Goal: Obtain resource: Obtain resource

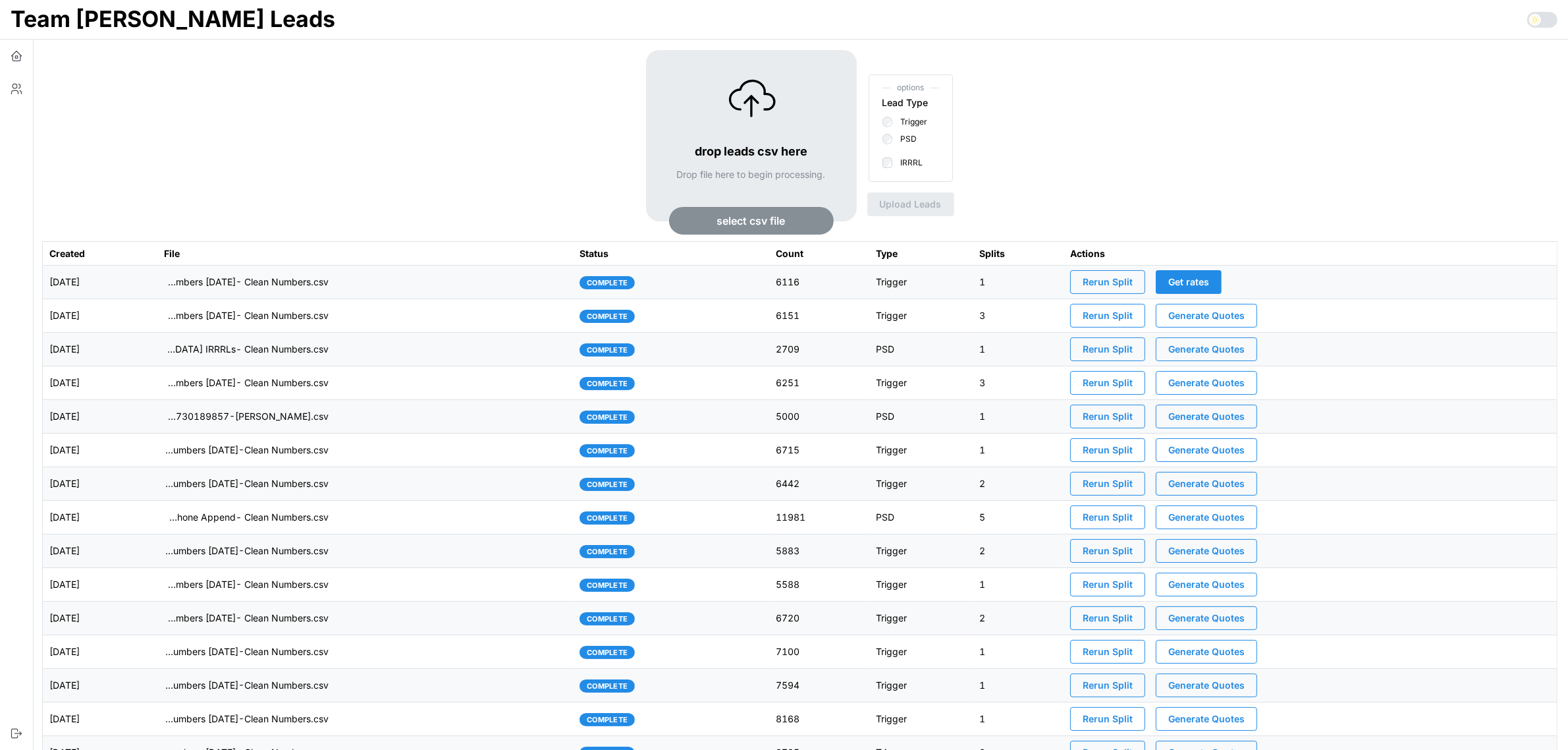
click at [402, 285] on td "imports/[PERSON_NAME]/1756128860953-TU Master List With Numbers [DATE]- Clean N…" at bounding box center [365, 282] width 416 height 34
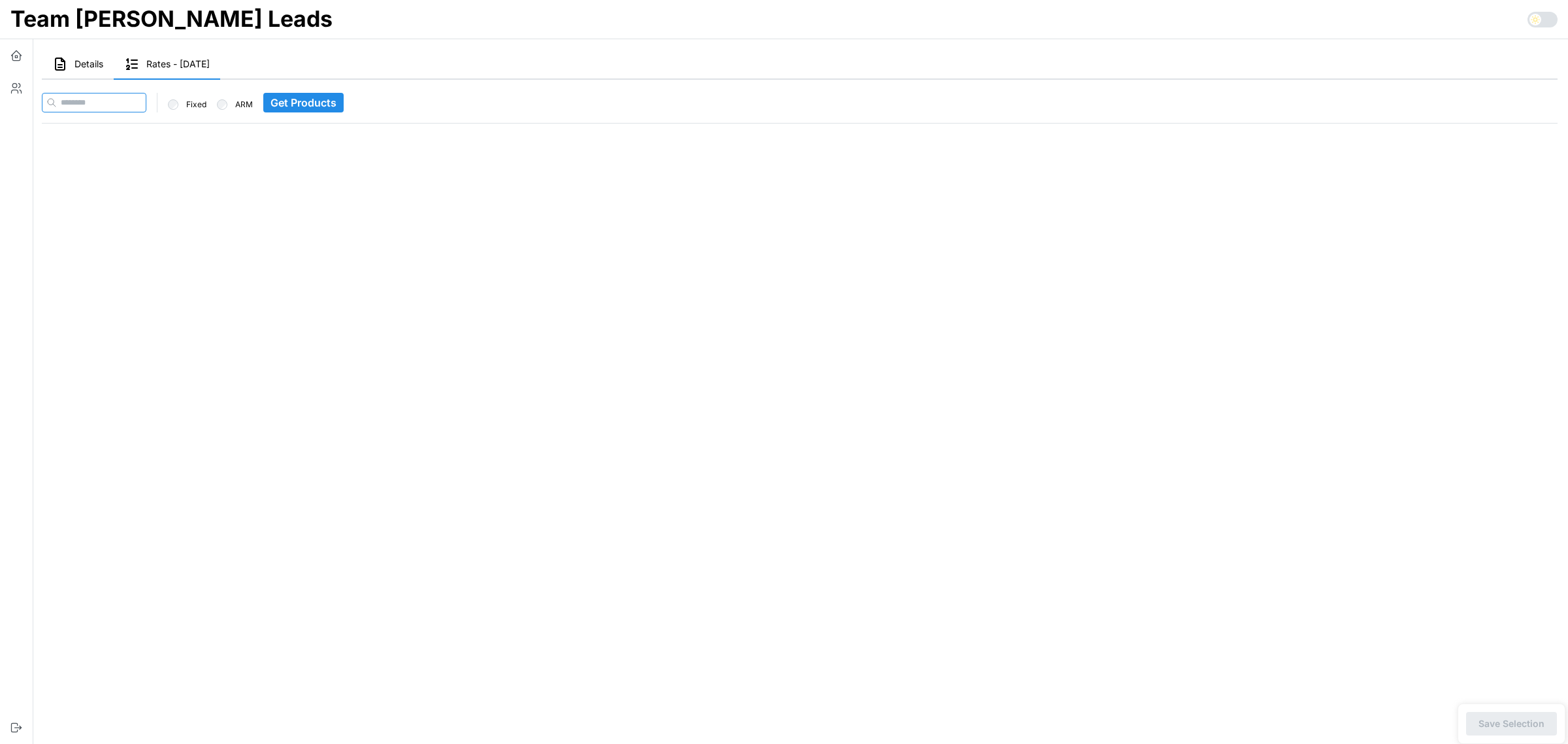
click at [109, 99] on input at bounding box center [95, 103] width 105 height 20
paste input "**********"
type input "**********"
click at [340, 108] on span "Get Products" at bounding box center [329, 103] width 66 height 18
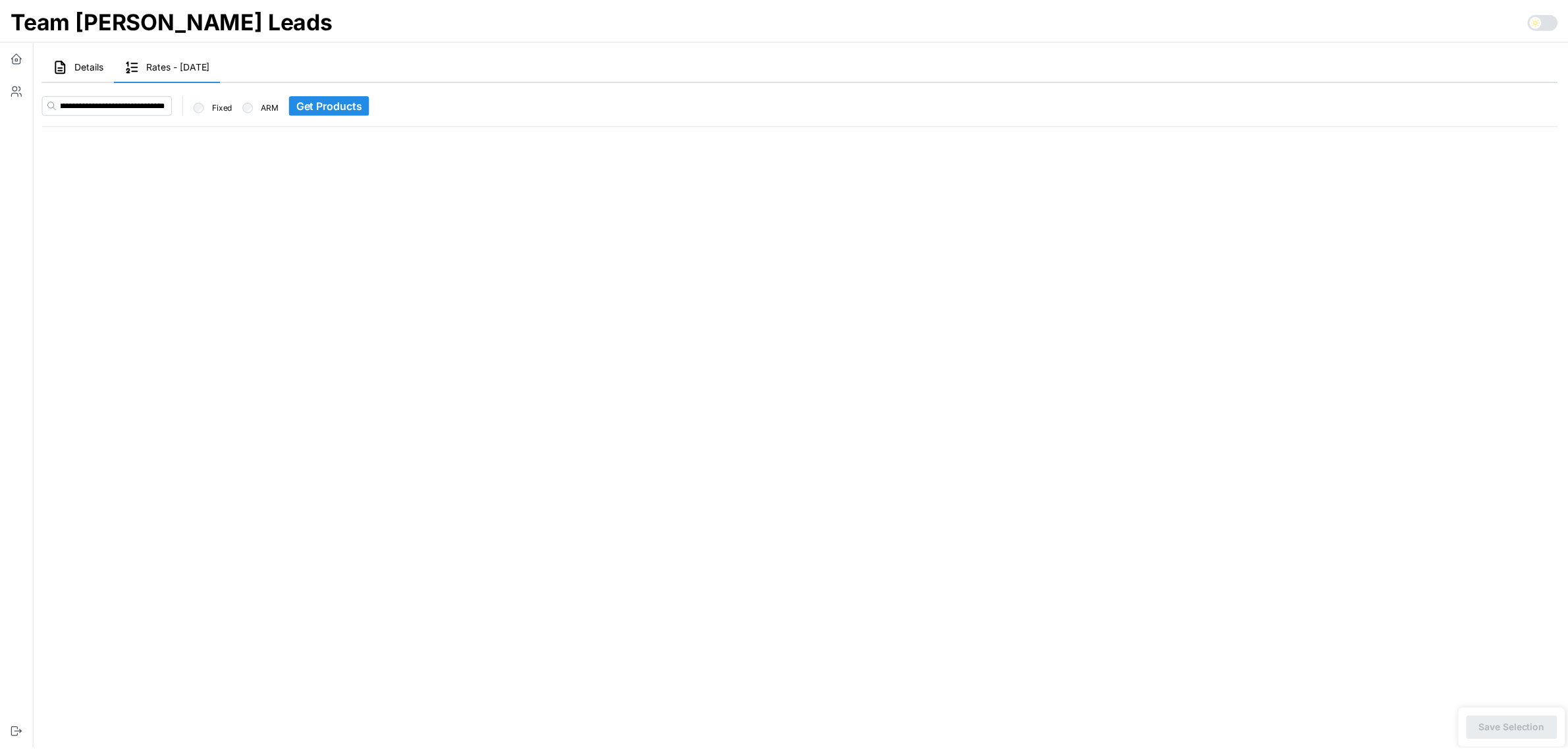
scroll to position [0, 0]
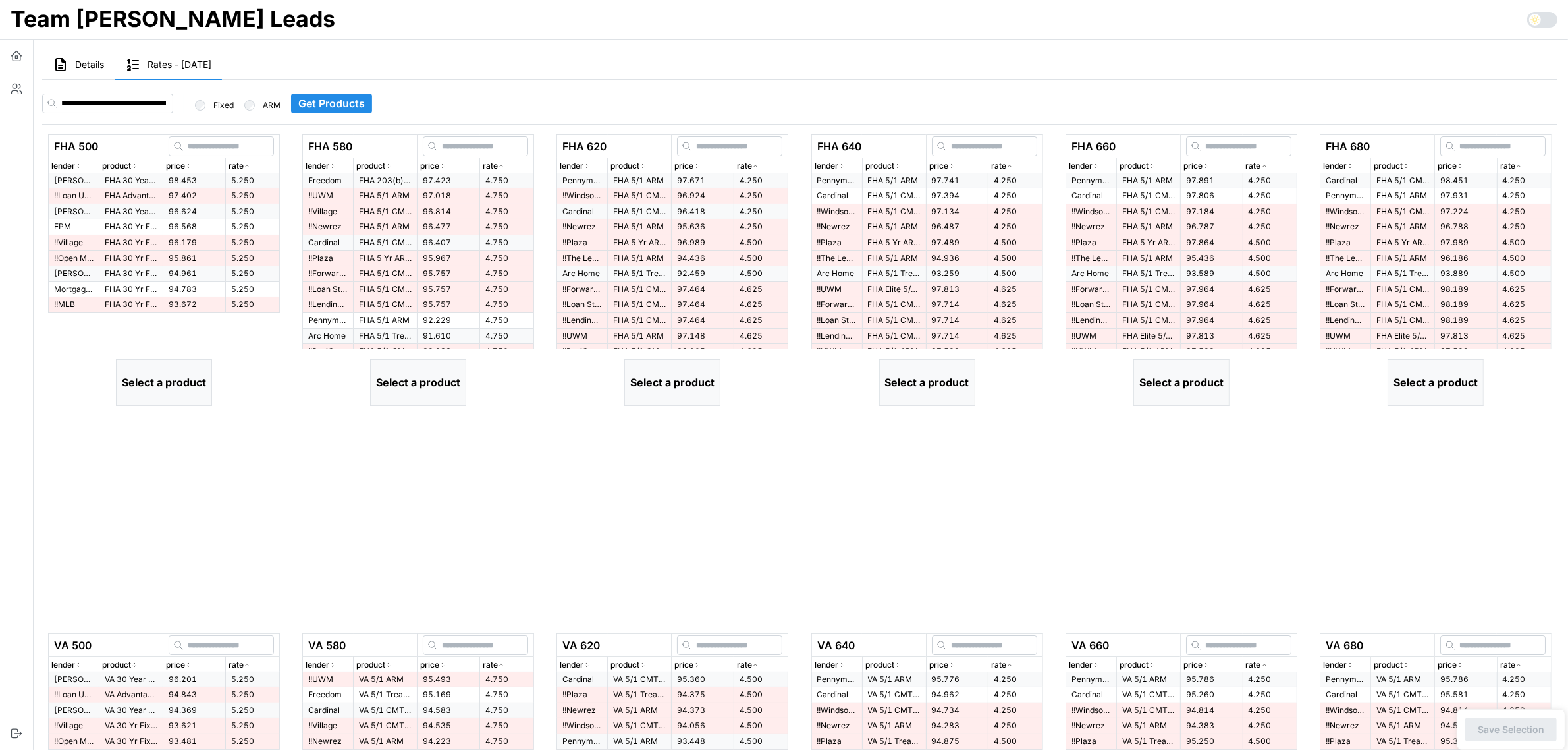
click at [254, 168] on div "rate" at bounding box center [252, 166] width 48 height 13
click at [137, 192] on p "FHA Advantage 30 Yr Fixed" at bounding box center [131, 196] width 53 height 11
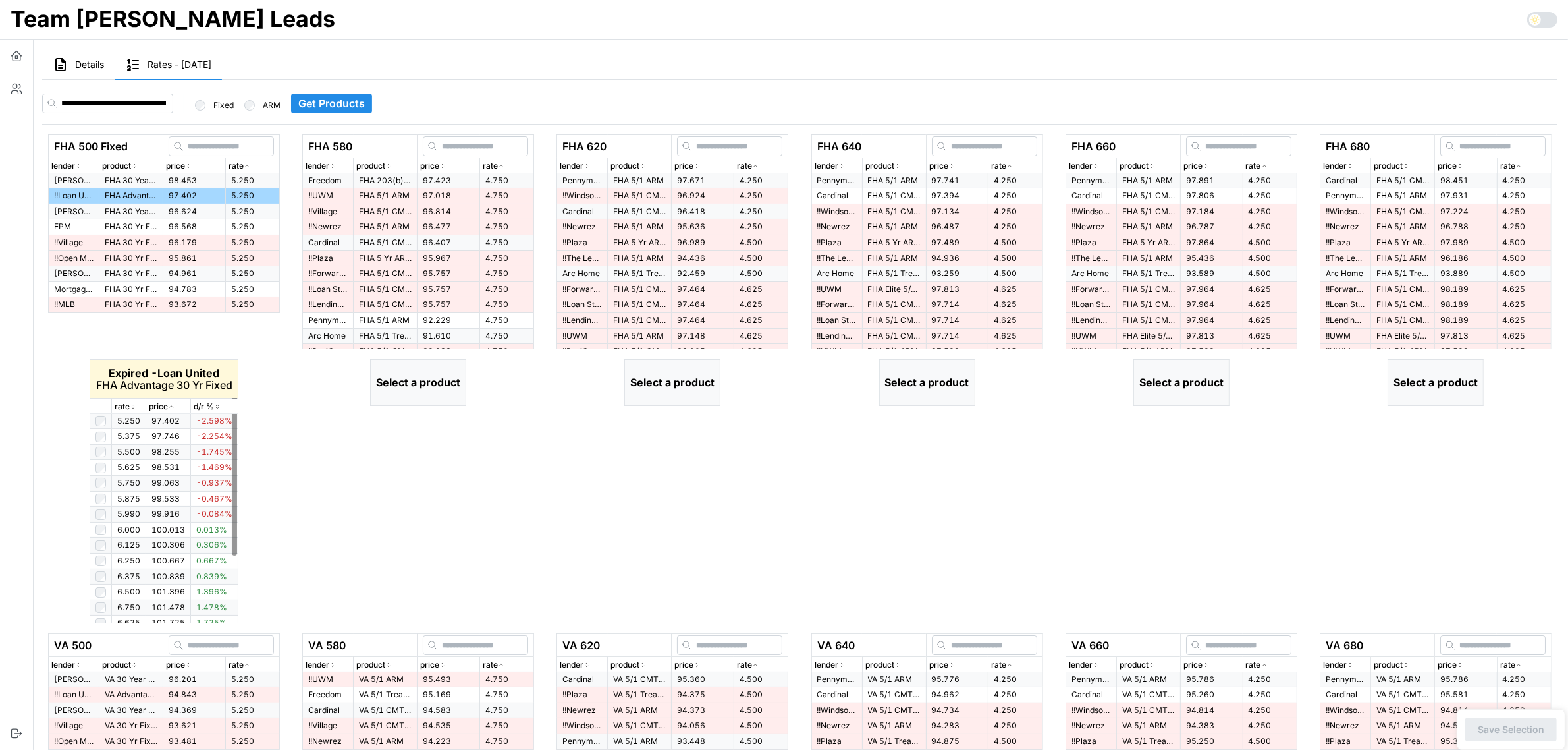
click at [133, 406] on icon "button" at bounding box center [133, 407] width 7 height 8
click at [133, 406] on icon "button" at bounding box center [133, 407] width 3 height 2
click at [133, 406] on icon "button" at bounding box center [133, 407] width 7 height 8
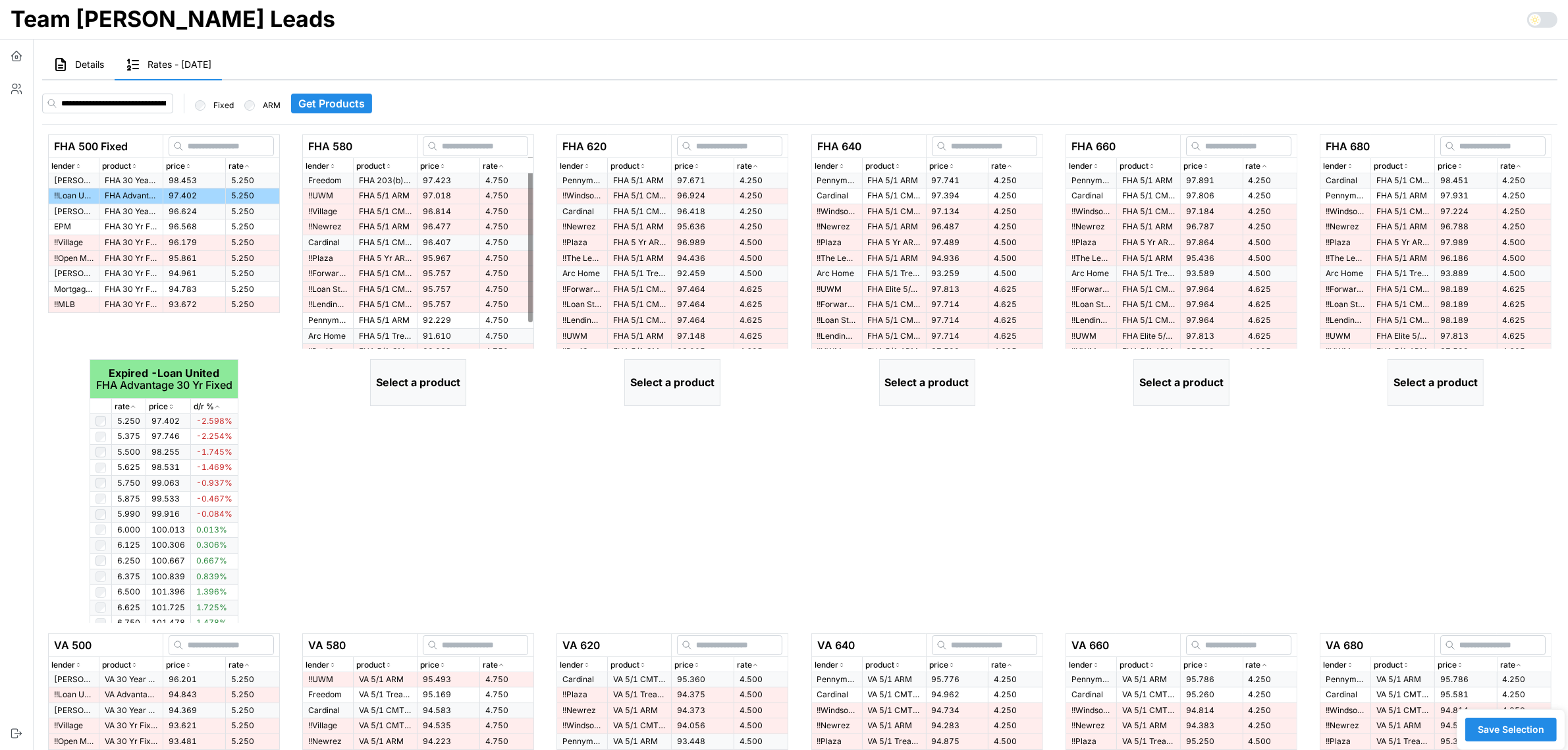
click at [501, 163] on icon "button" at bounding box center [501, 166] width 7 height 8
click at [456, 177] on td "97.423" at bounding box center [449, 181] width 63 height 15
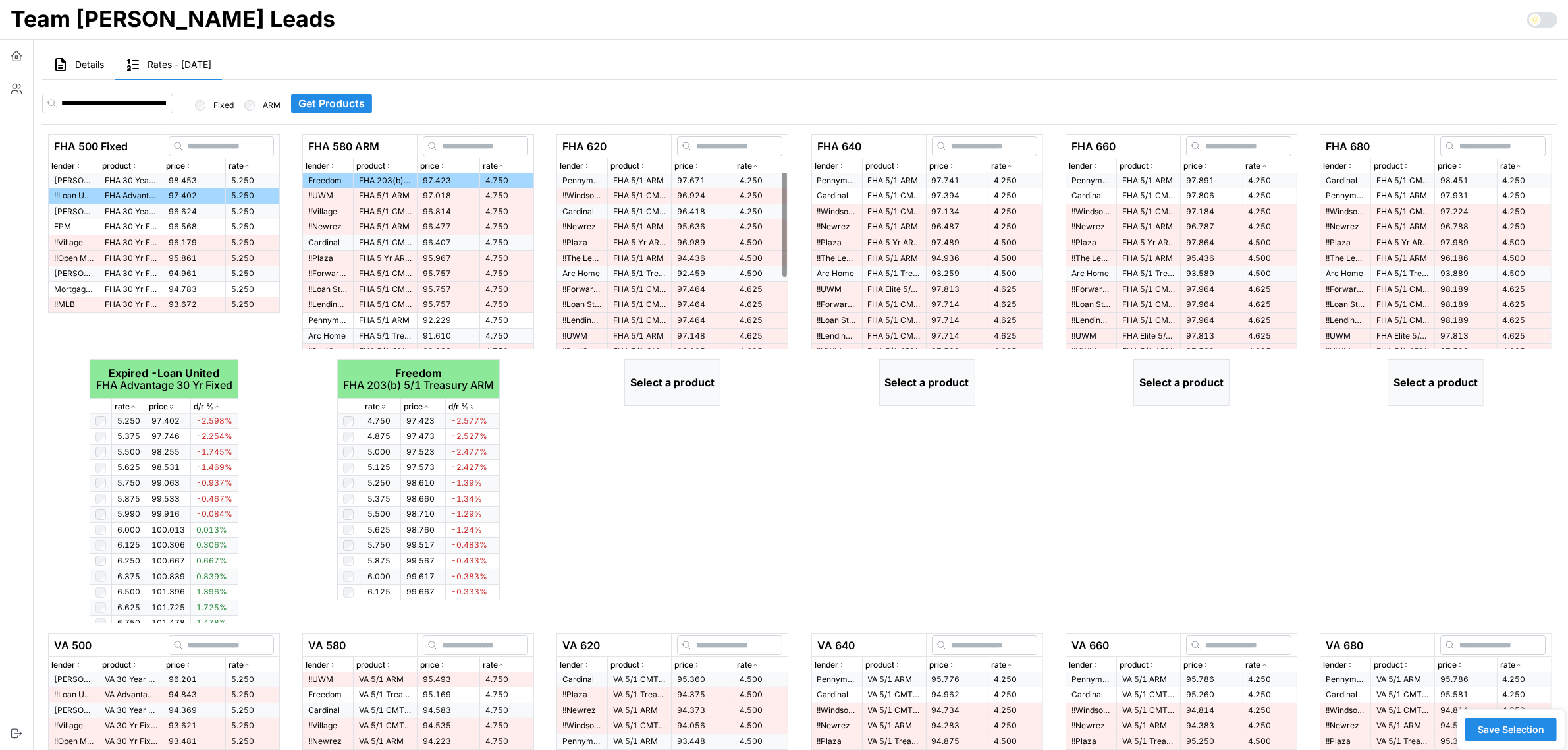
click at [762, 163] on div "rate" at bounding box center [761, 166] width 48 height 13
click at [678, 178] on span "97.671" at bounding box center [691, 179] width 28 height 10
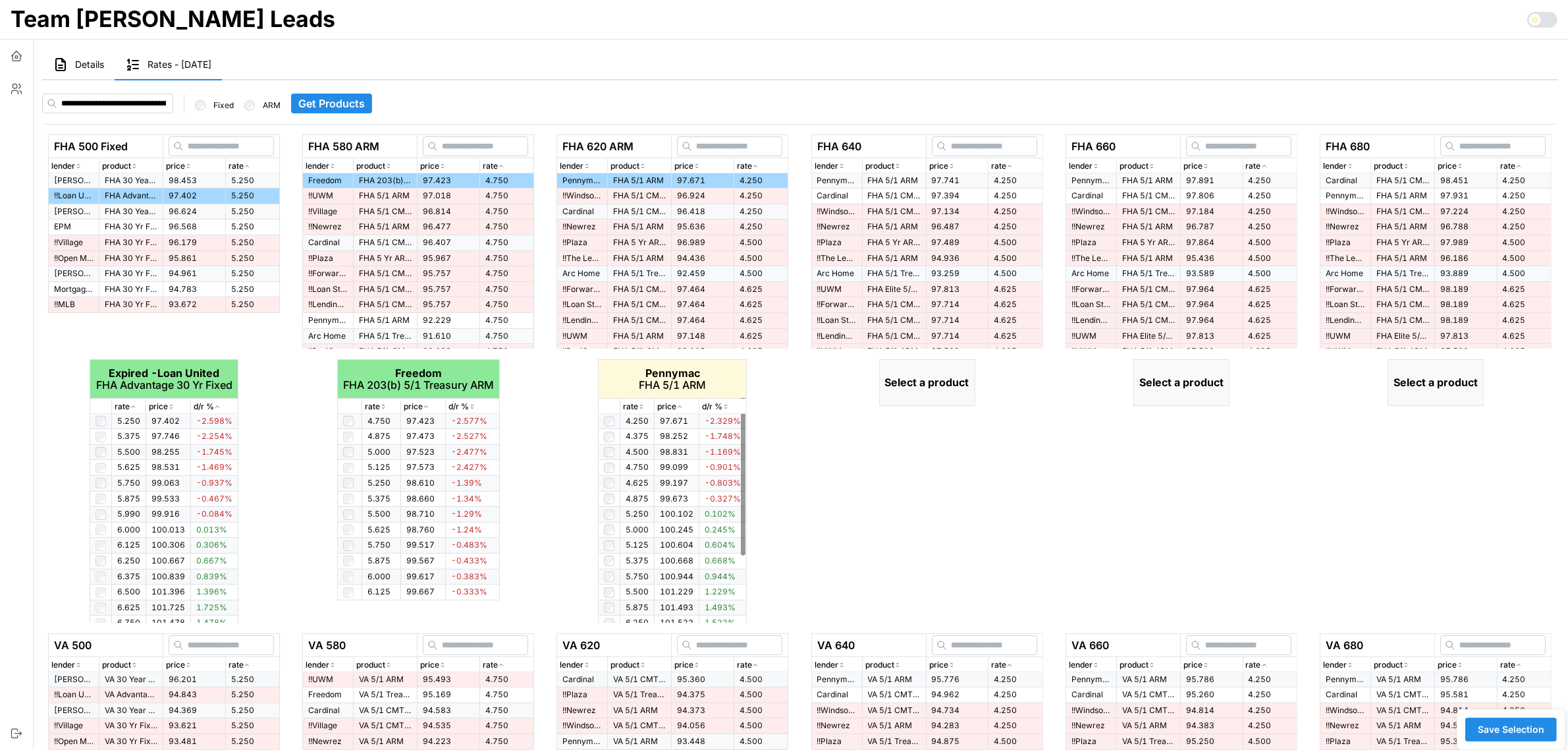
click at [637, 407] on p "rate" at bounding box center [631, 407] width 15 height 13
click at [1009, 168] on icon "button" at bounding box center [1010, 166] width 7 height 8
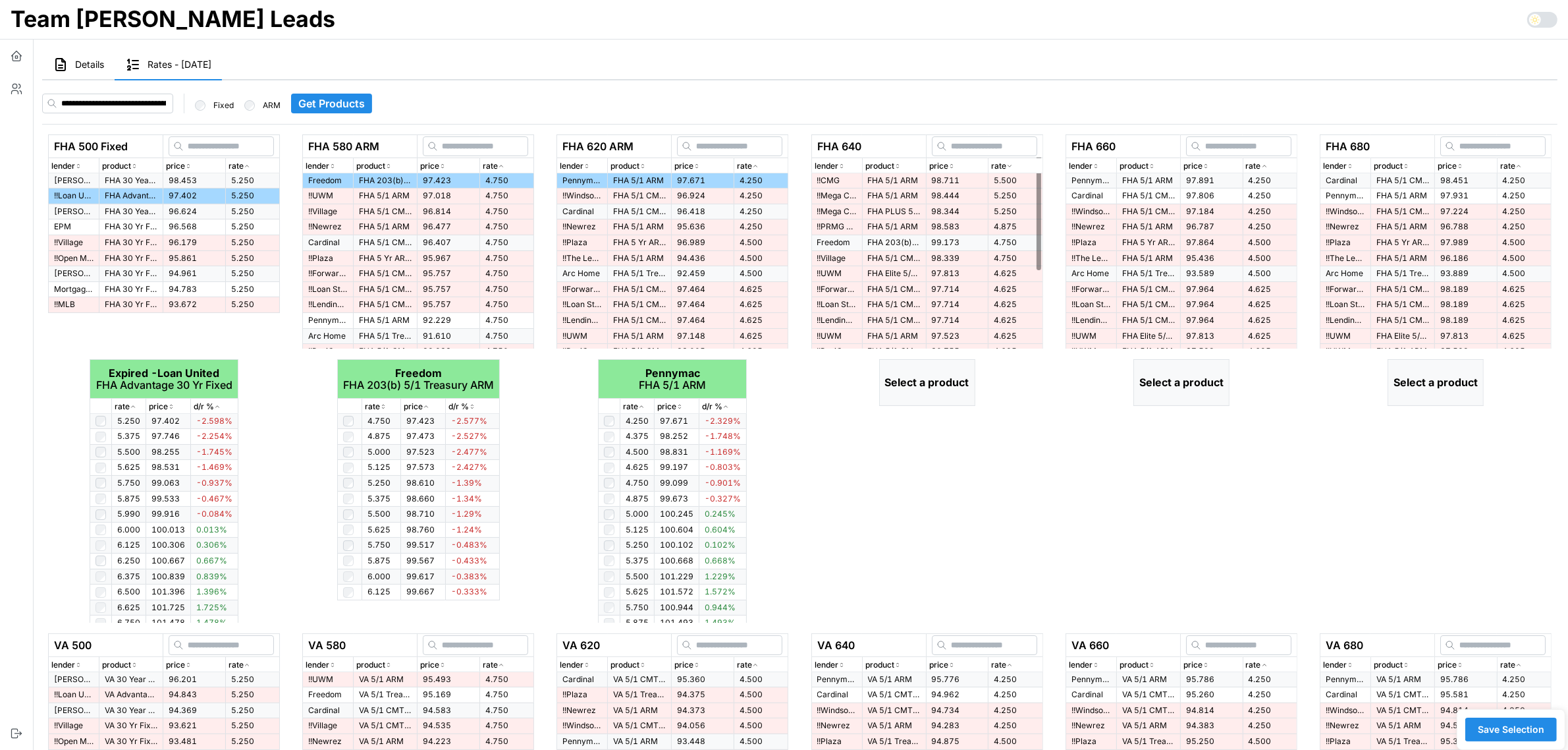
click at [1009, 168] on icon "button" at bounding box center [1010, 166] width 7 height 8
click at [946, 178] on span "97.741" at bounding box center [946, 179] width 28 height 10
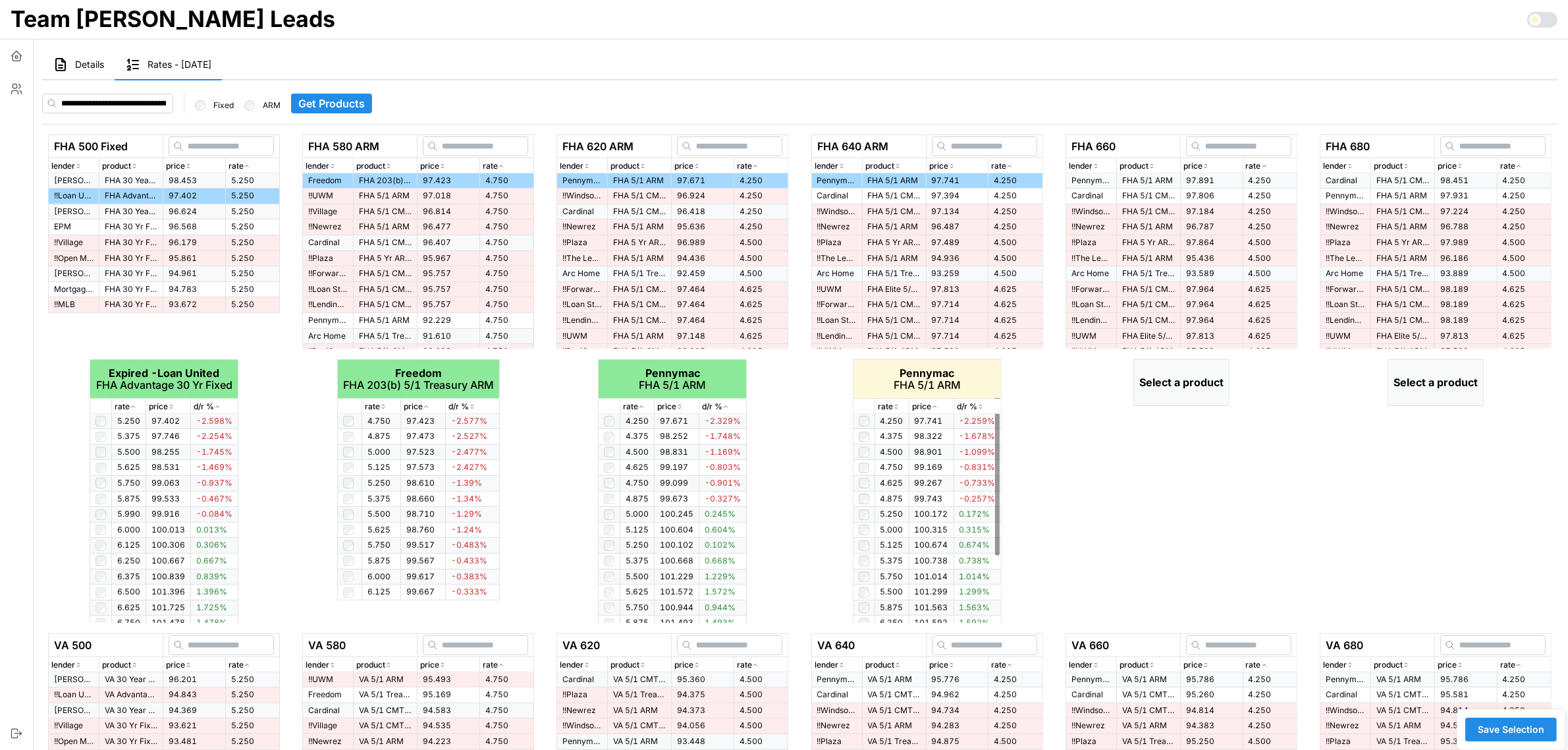
click at [899, 404] on icon "button" at bounding box center [896, 407] width 7 height 8
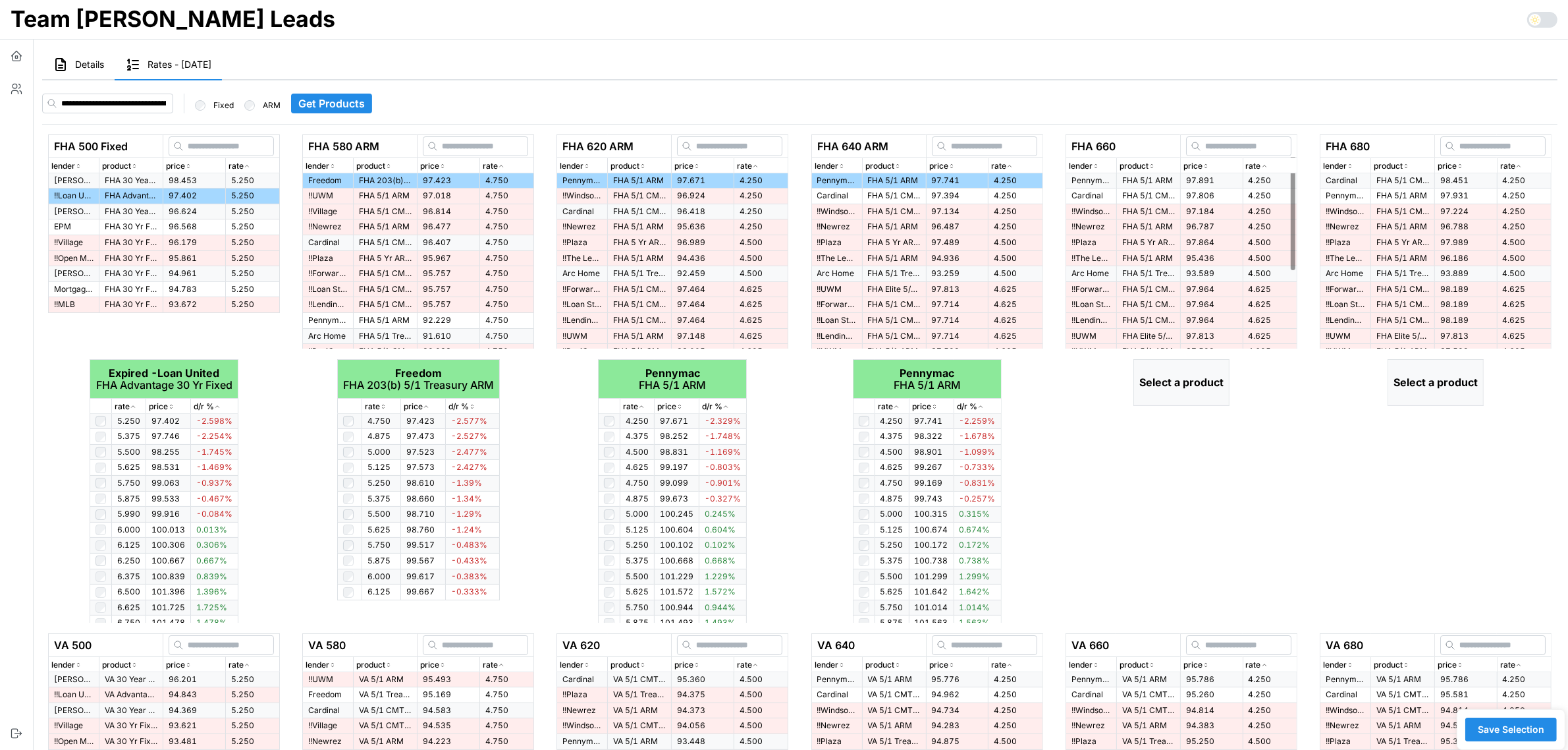
click at [1263, 165] on icon "button" at bounding box center [1264, 166] width 7 height 8
click at [1089, 180] on p "Pennymac" at bounding box center [1091, 180] width 39 height 11
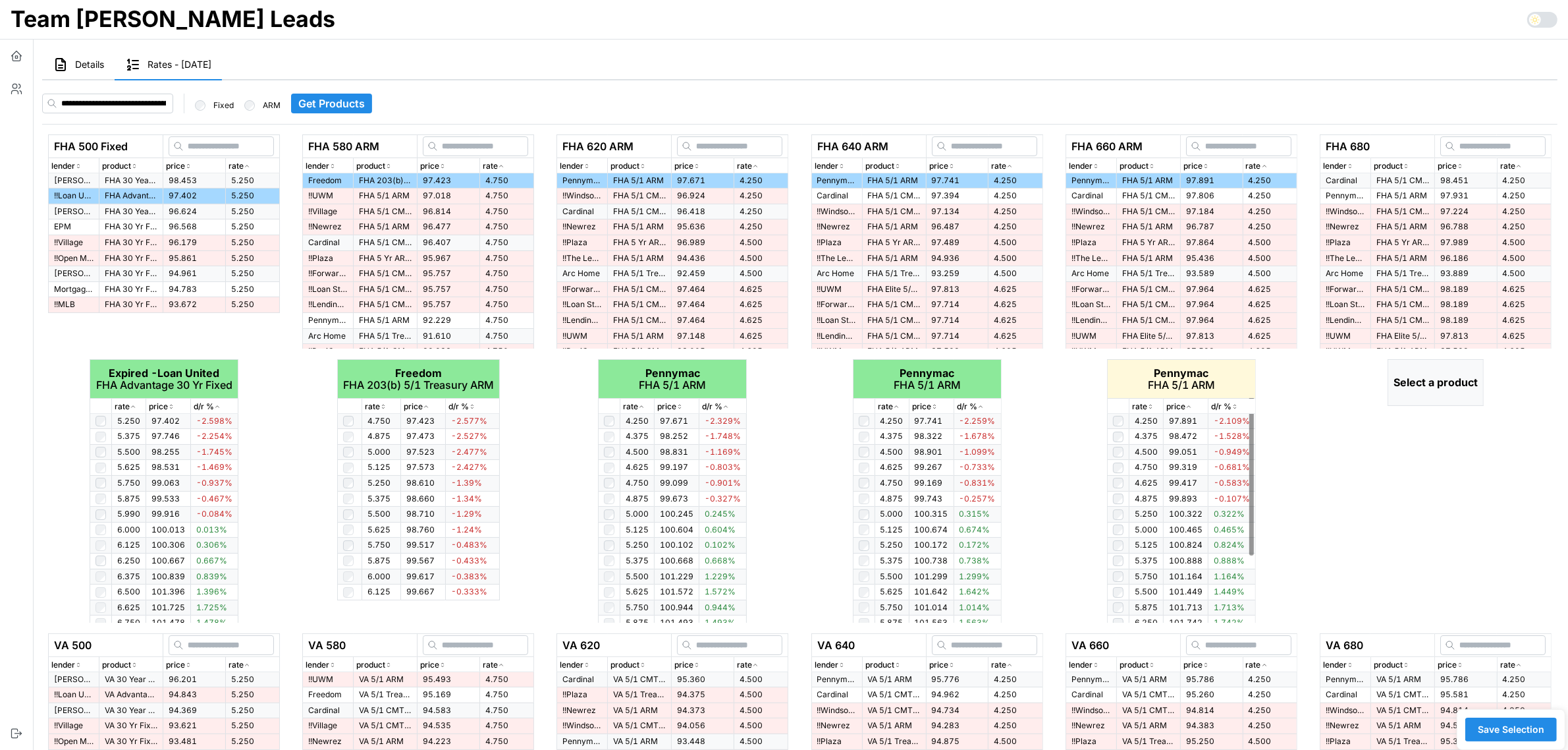
click at [1147, 405] on icon "button" at bounding box center [1150, 407] width 7 height 8
click at [1516, 167] on icon "button" at bounding box center [1519, 166] width 7 height 8
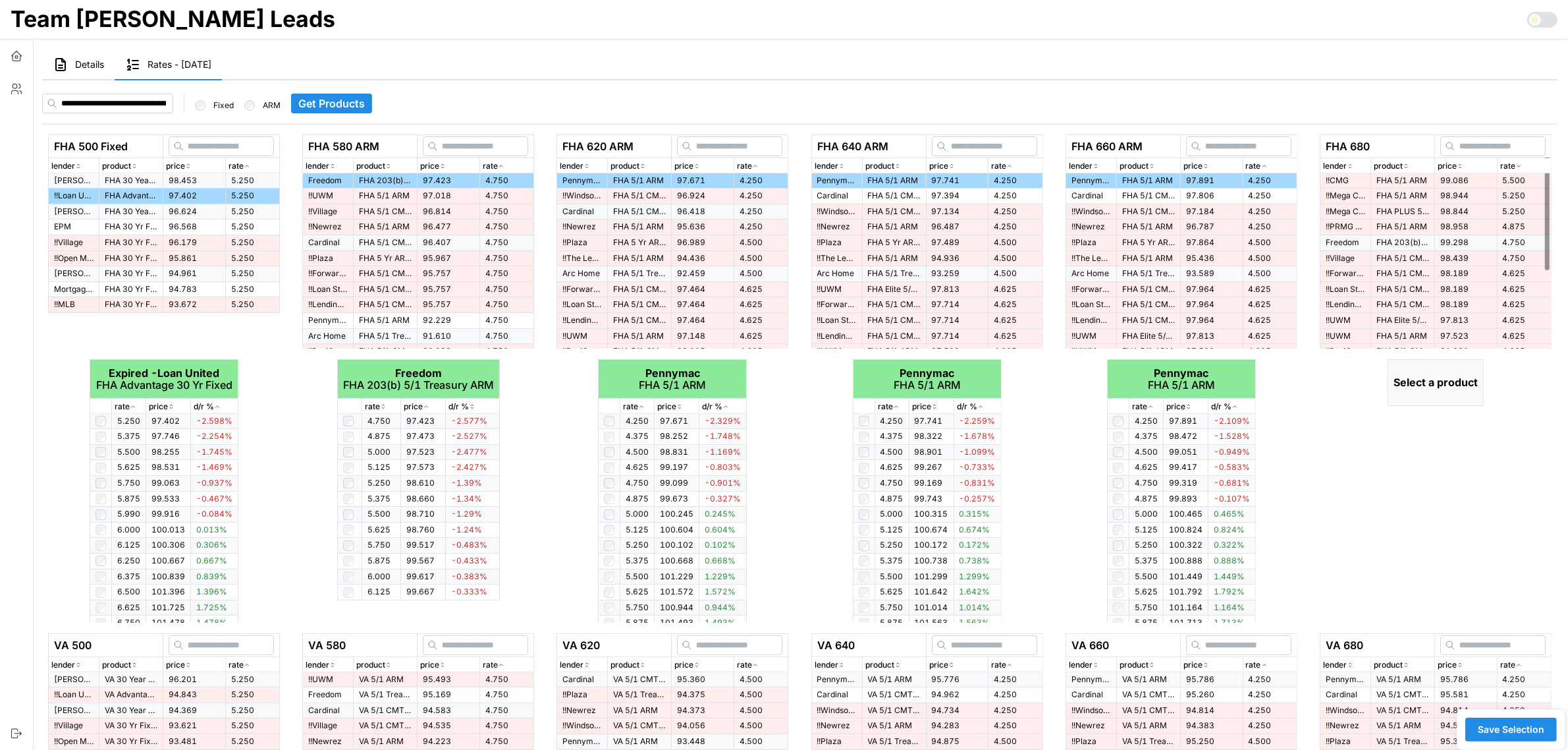
click at [1516, 167] on icon "button" at bounding box center [1519, 166] width 7 height 8
click at [1441, 181] on span "98.451" at bounding box center [1455, 179] width 28 height 10
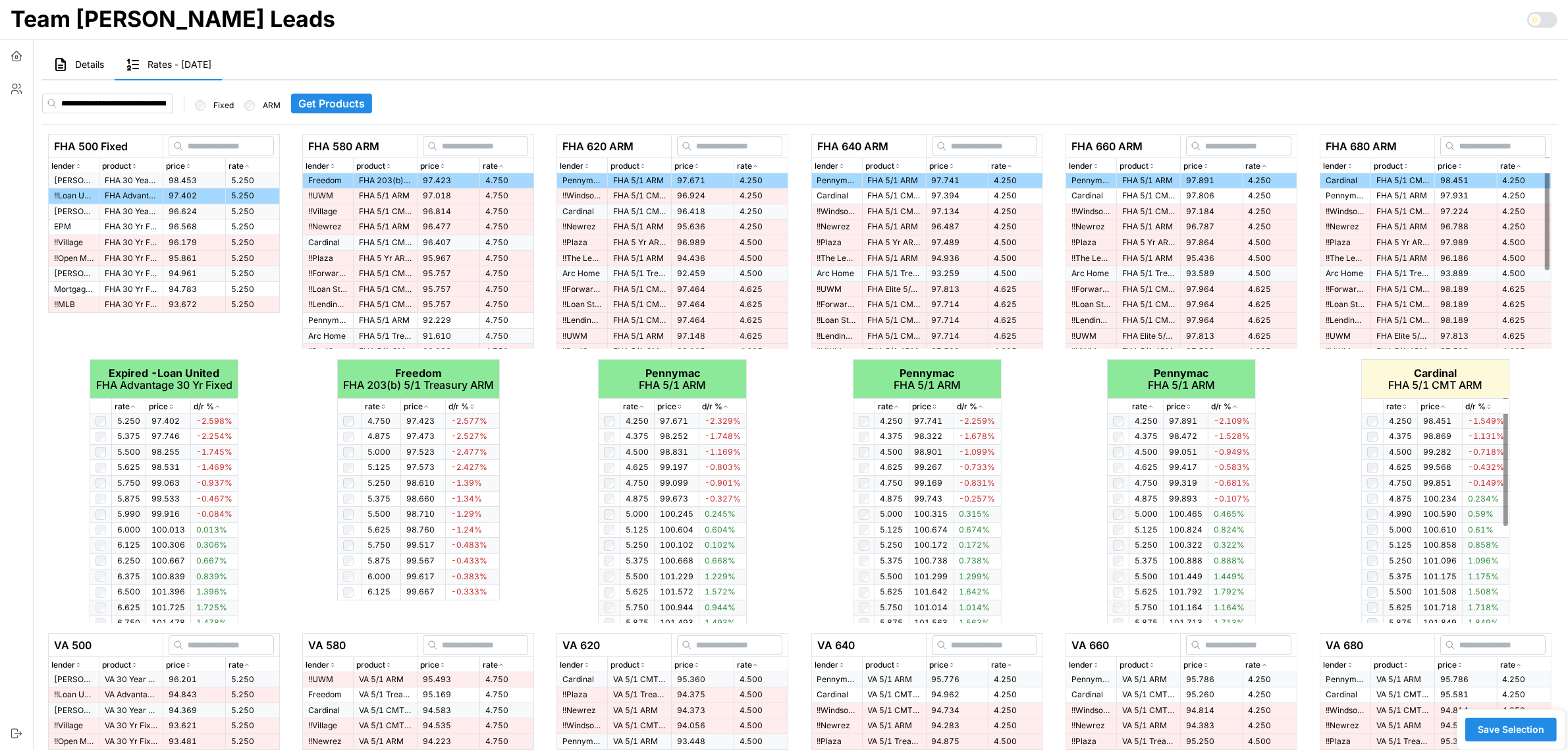
click at [1403, 407] on icon "button" at bounding box center [1405, 407] width 7 height 8
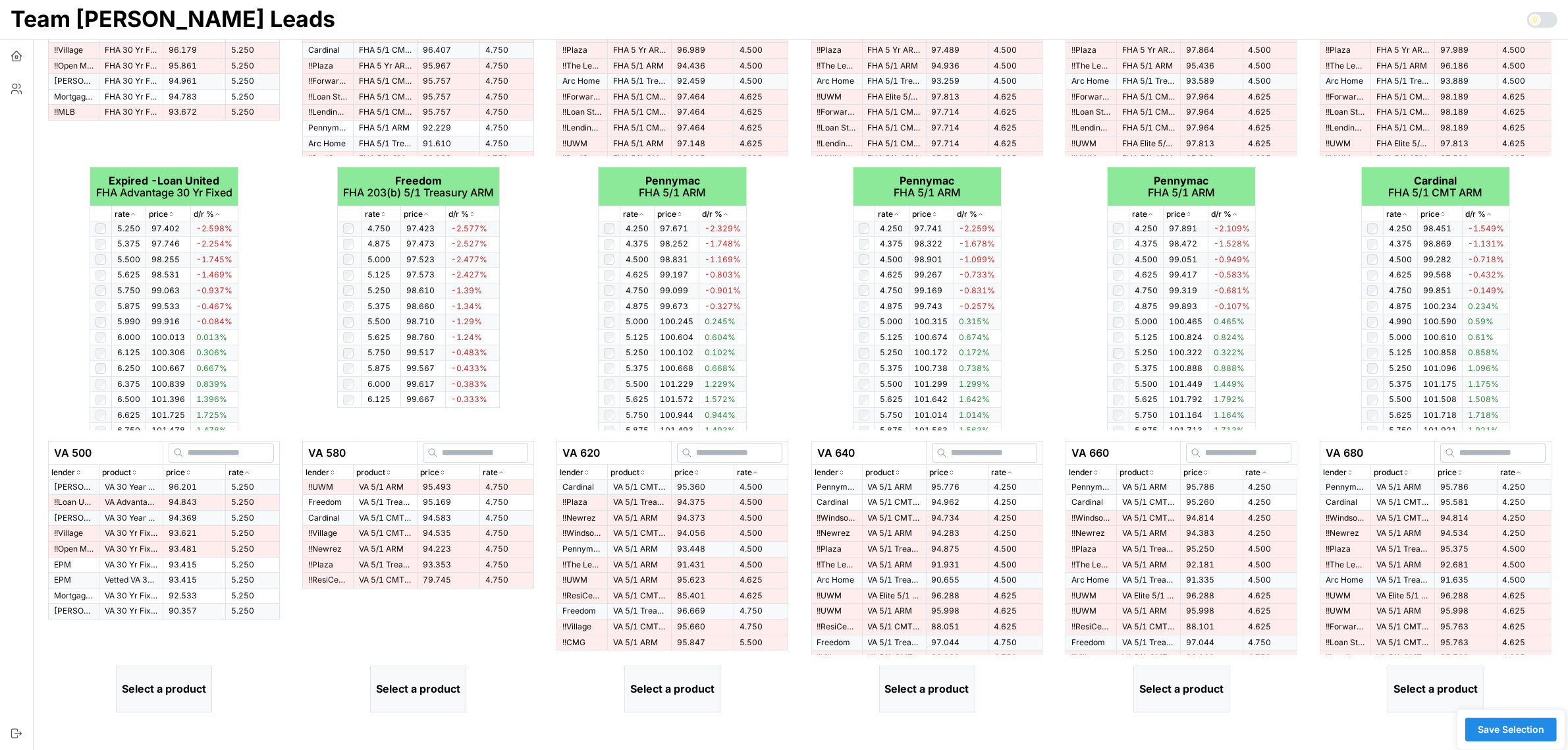
scroll to position [247, 0]
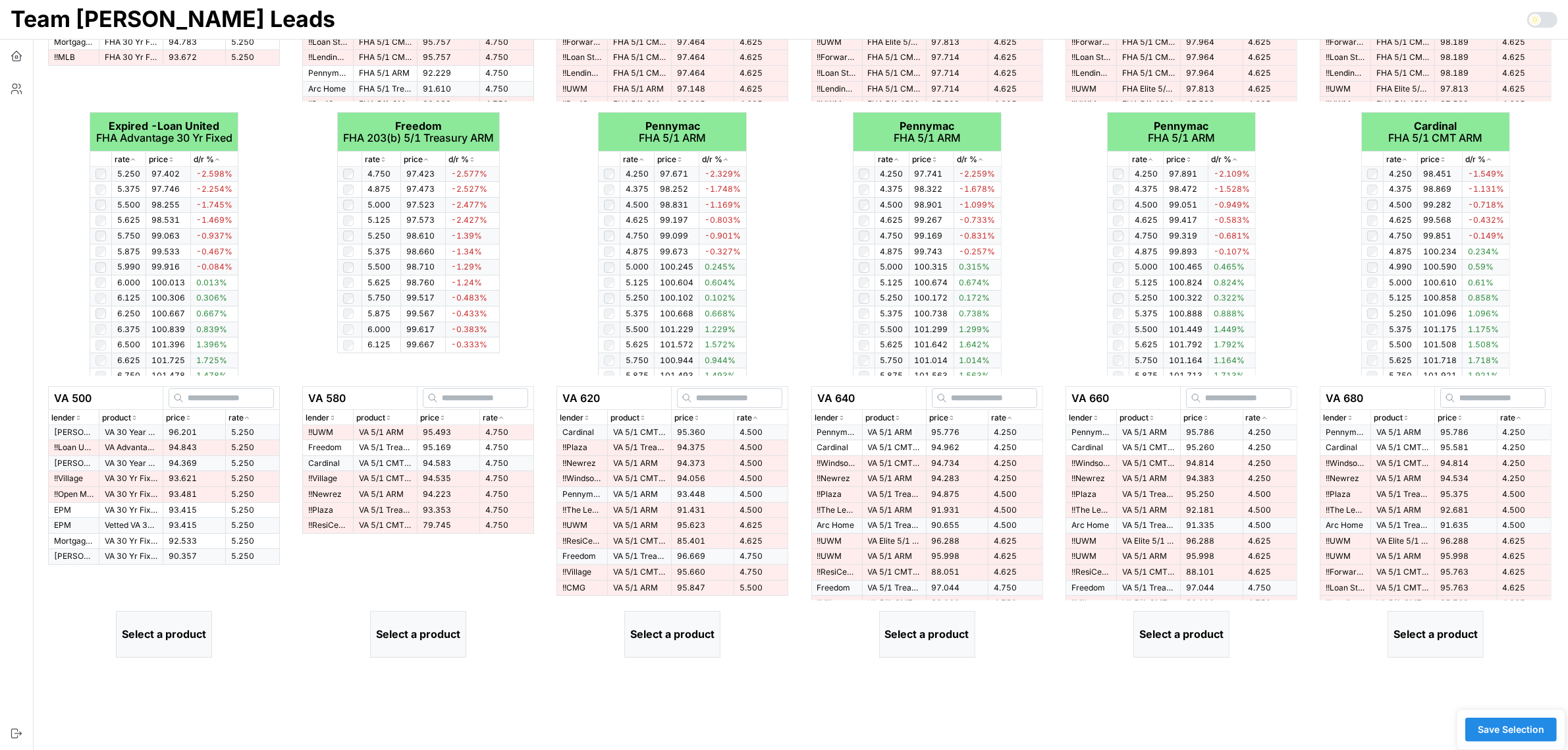
click at [249, 416] on icon "button" at bounding box center [246, 418] width 7 height 8
click at [135, 448] on p "VA Advantage 30 Yr Fixed" at bounding box center [131, 448] width 53 height 11
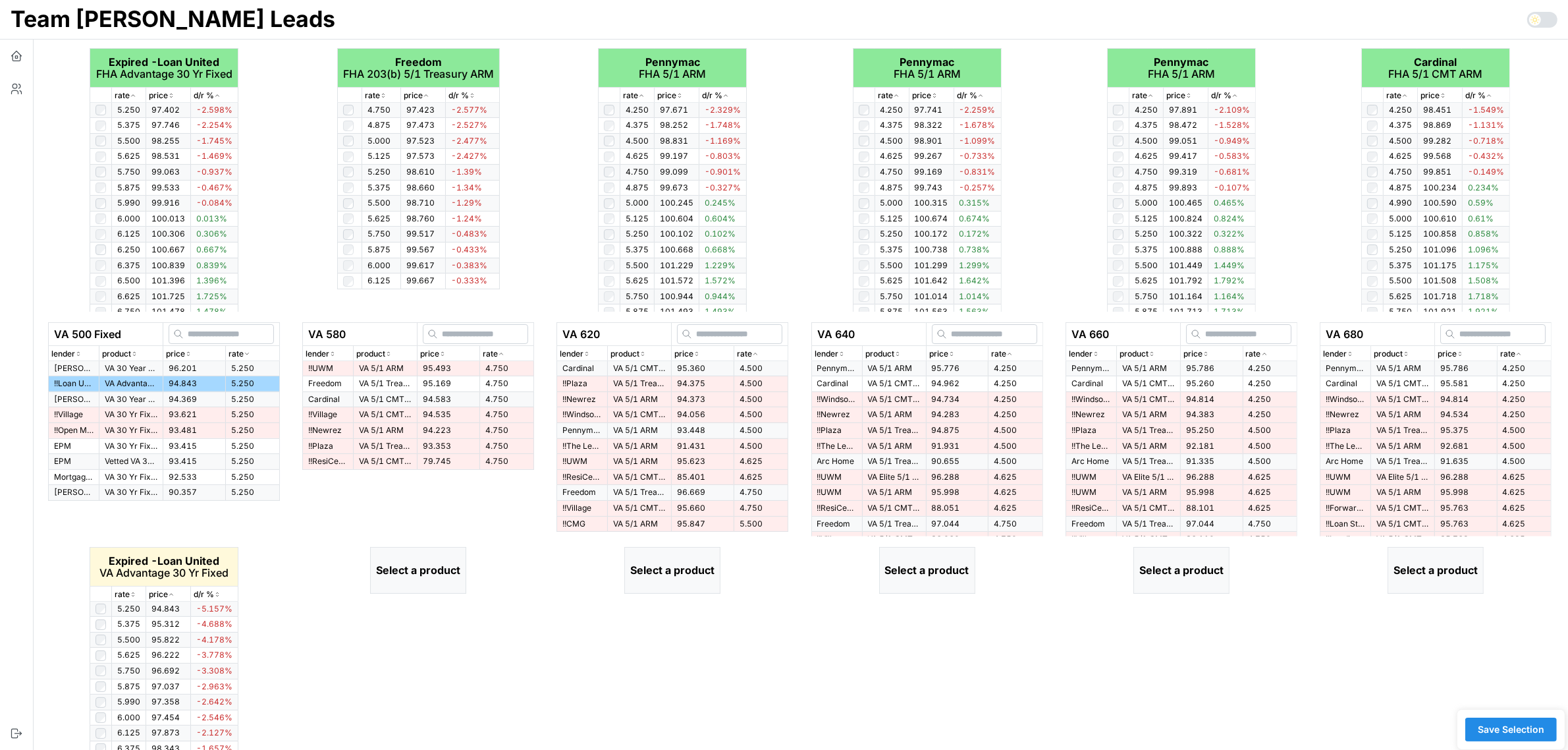
scroll to position [392, 0]
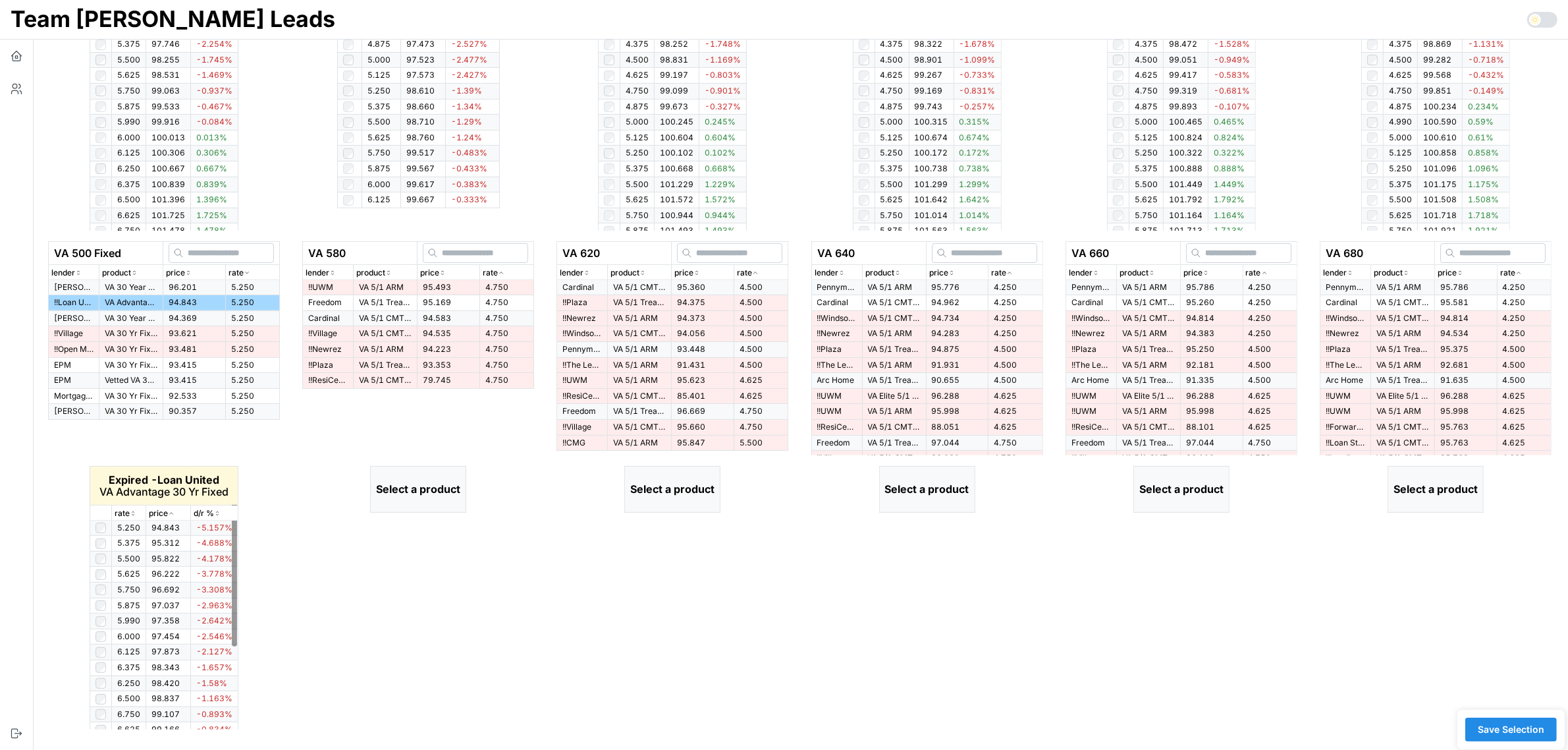
click at [136, 511] on icon "button" at bounding box center [133, 513] width 7 height 8
click at [503, 270] on icon "button" at bounding box center [501, 273] width 7 height 8
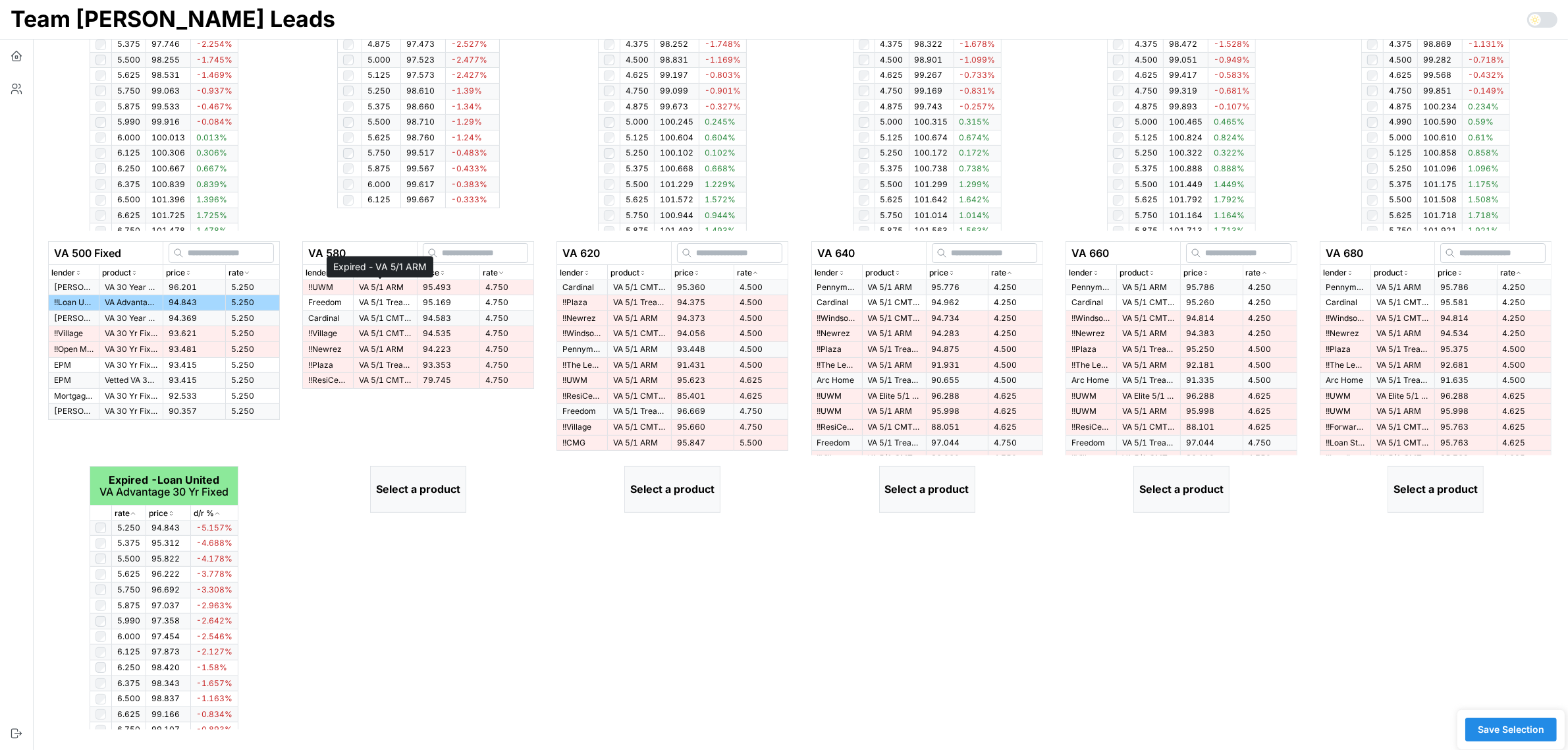
click at [382, 288] on p "VA 5/1 ARM" at bounding box center [385, 287] width 53 height 11
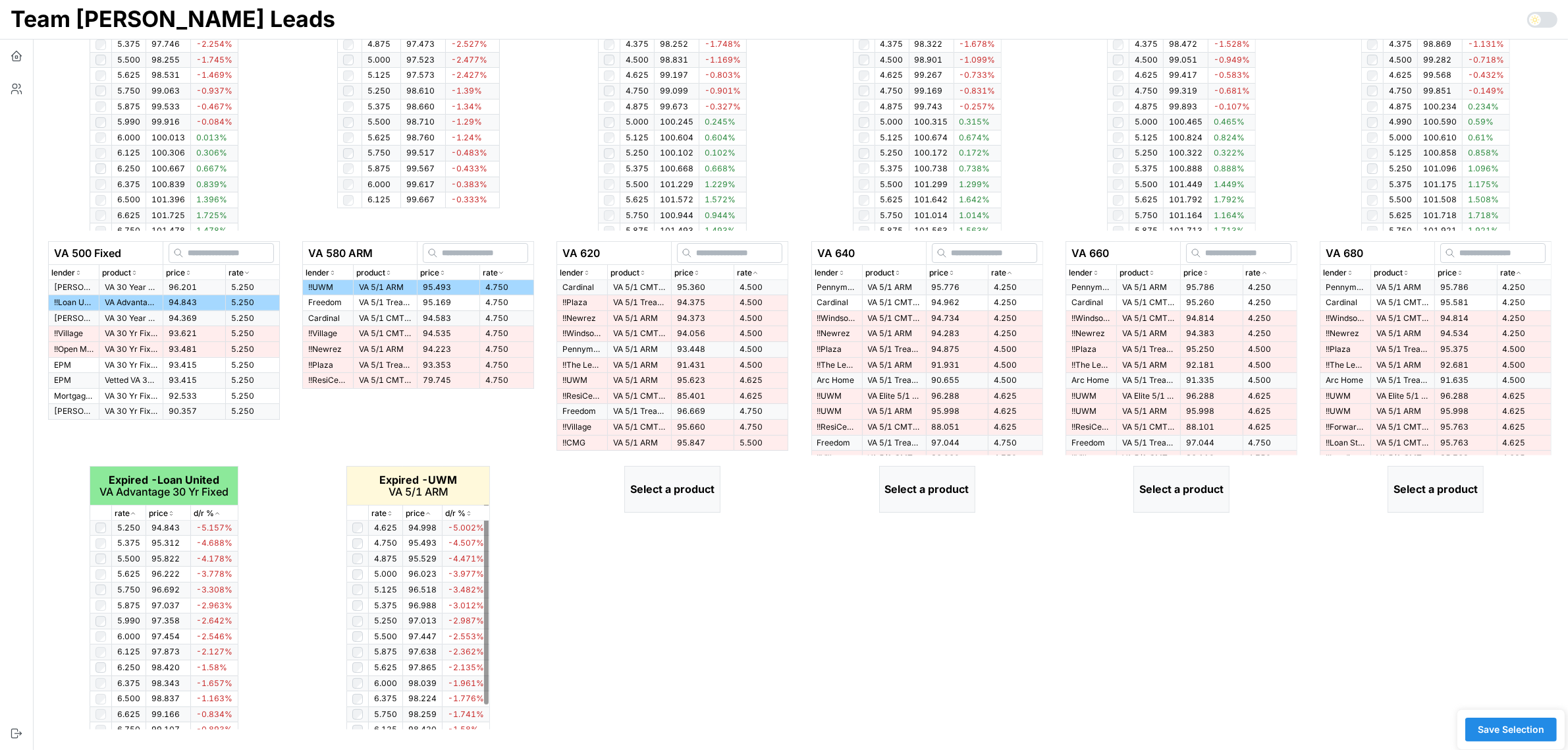
click at [389, 514] on icon "button" at bounding box center [389, 513] width 7 height 8
click at [756, 271] on icon "button" at bounding box center [755, 273] width 7 height 8
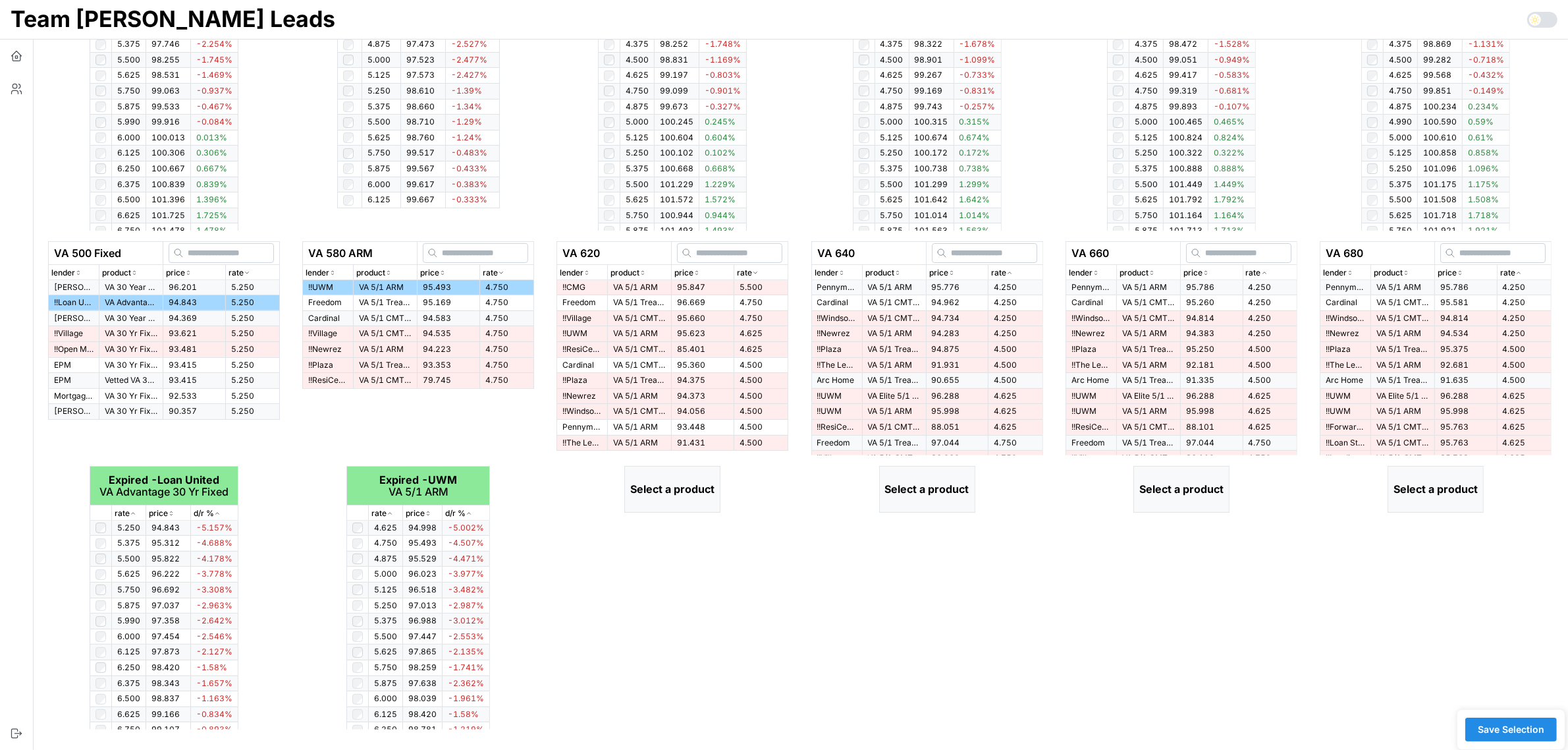
click at [756, 271] on icon "button" at bounding box center [755, 273] width 7 height 8
click at [690, 284] on span "95.360" at bounding box center [691, 287] width 28 height 10
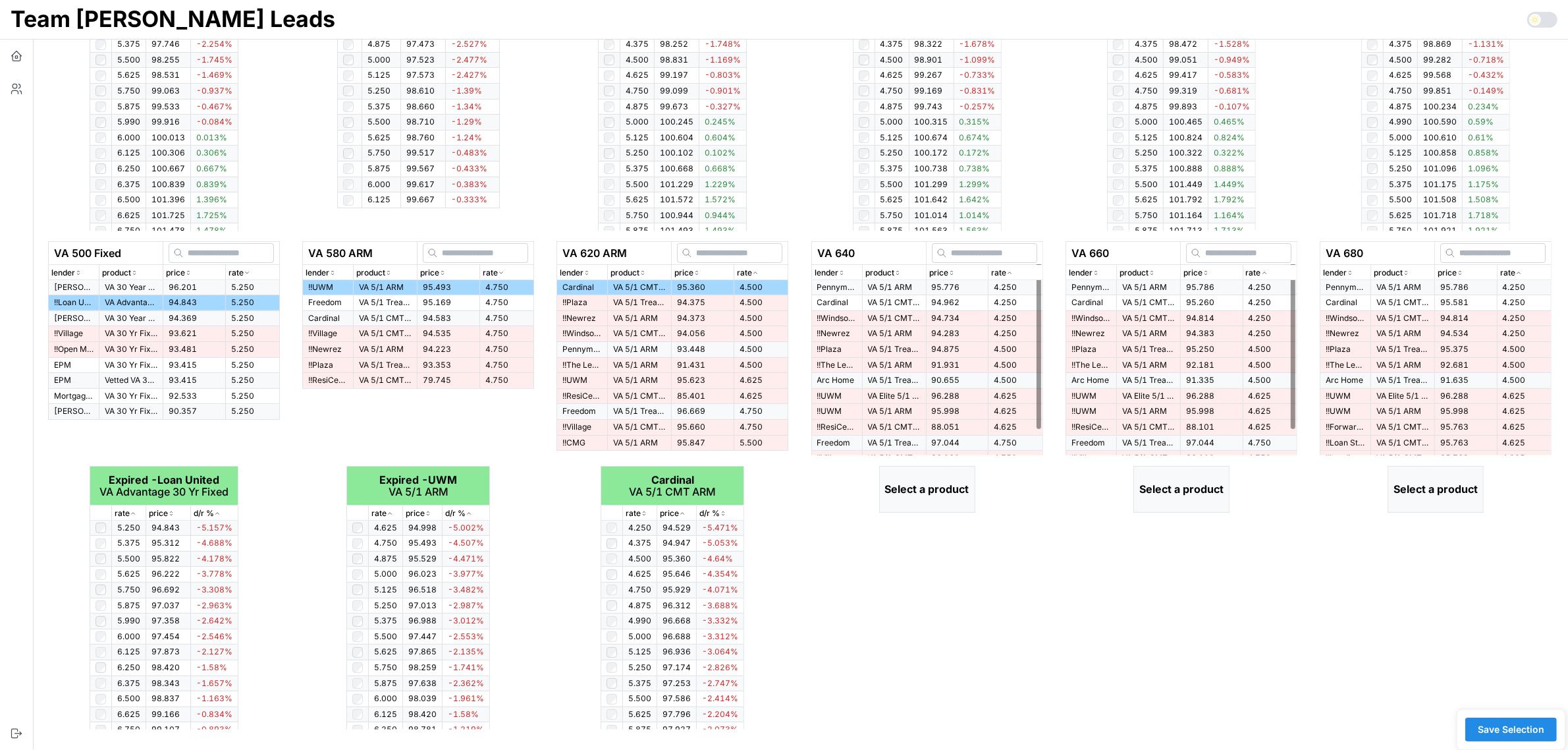
click at [1006, 271] on p "rate" at bounding box center [998, 273] width 15 height 13
click at [901, 287] on p "VA 5/1 ARM" at bounding box center [894, 287] width 53 height 11
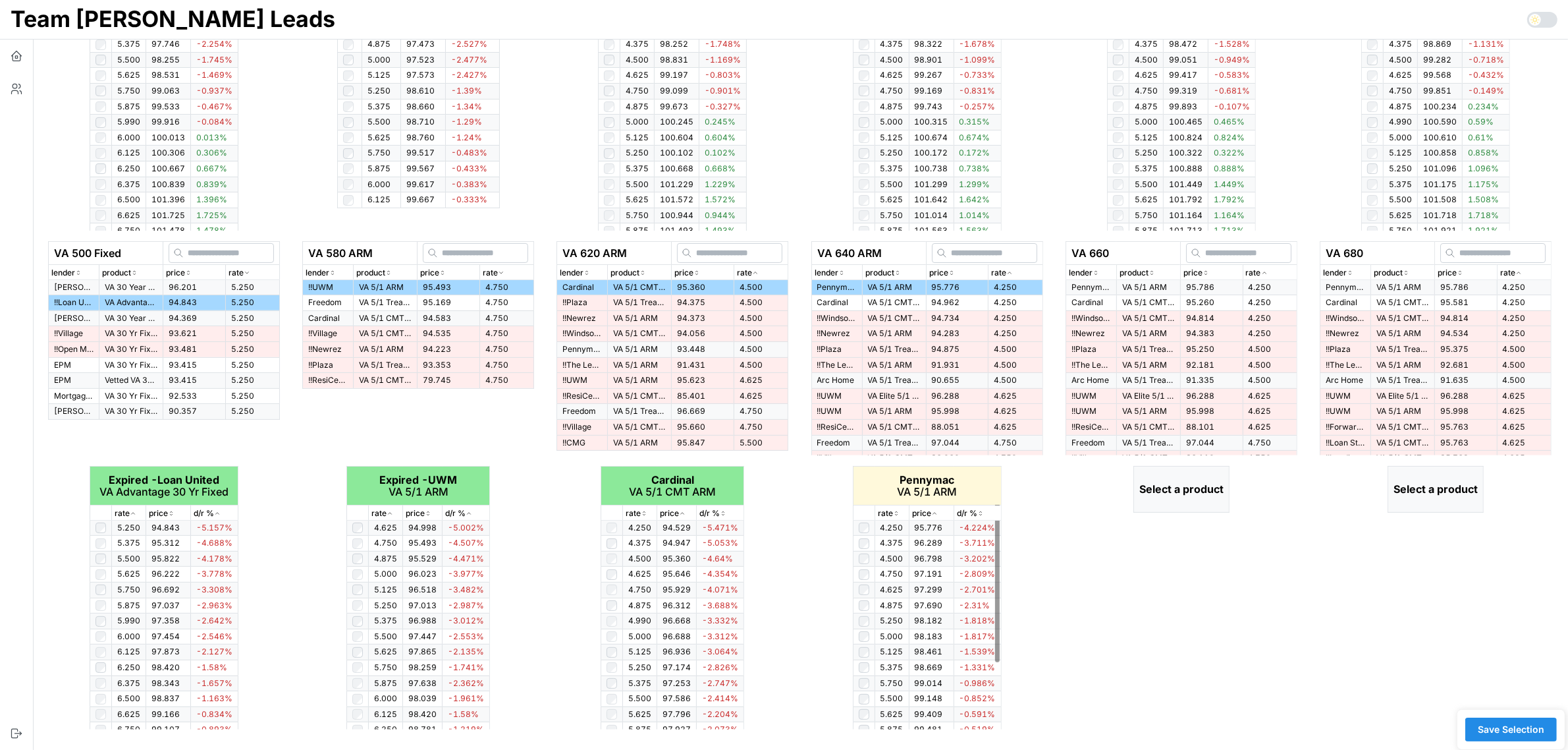
click at [900, 512] on icon "button" at bounding box center [896, 513] width 7 height 8
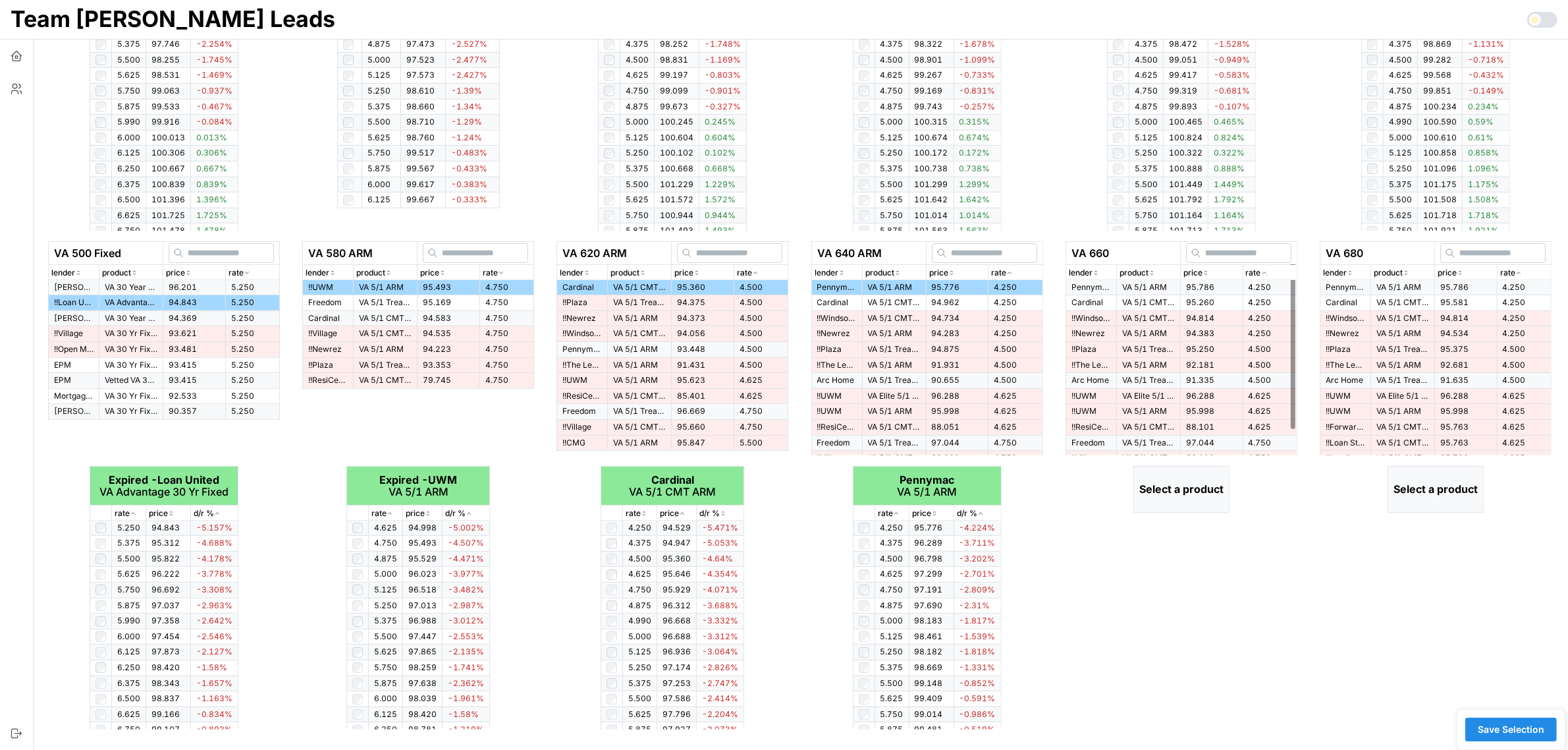
click at [1266, 270] on icon "button" at bounding box center [1264, 273] width 7 height 8
click at [1135, 287] on p "VA 5/1 ARM" at bounding box center [1149, 287] width 53 height 11
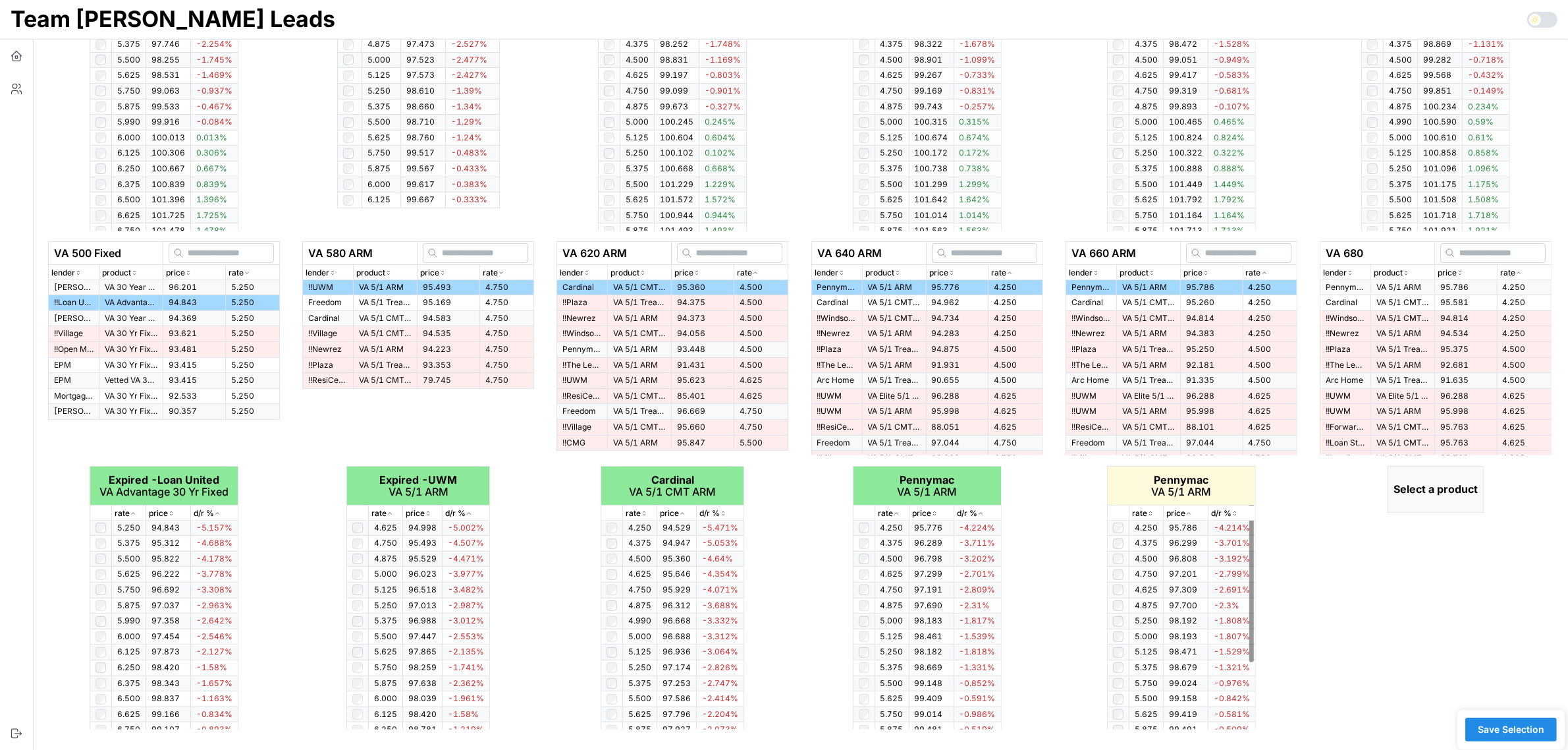
click at [1151, 515] on icon "button" at bounding box center [1150, 515] width 2 height 1
click at [1151, 515] on icon "button" at bounding box center [1150, 513] width 7 height 8
click at [1523, 274] on div "rate" at bounding box center [1524, 273] width 48 height 13
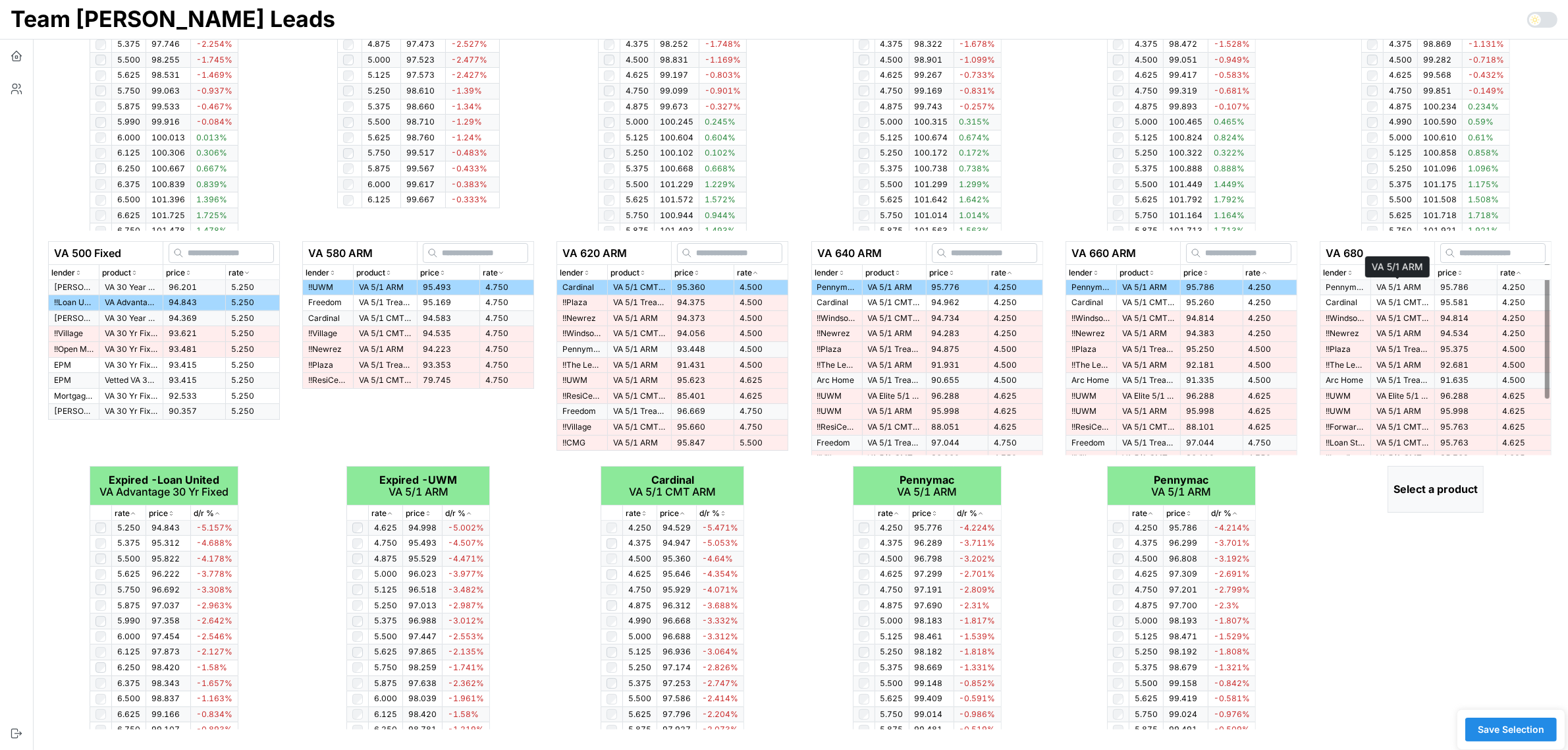
click at [1420, 285] on p "VA 5/1 ARM" at bounding box center [1403, 287] width 53 height 11
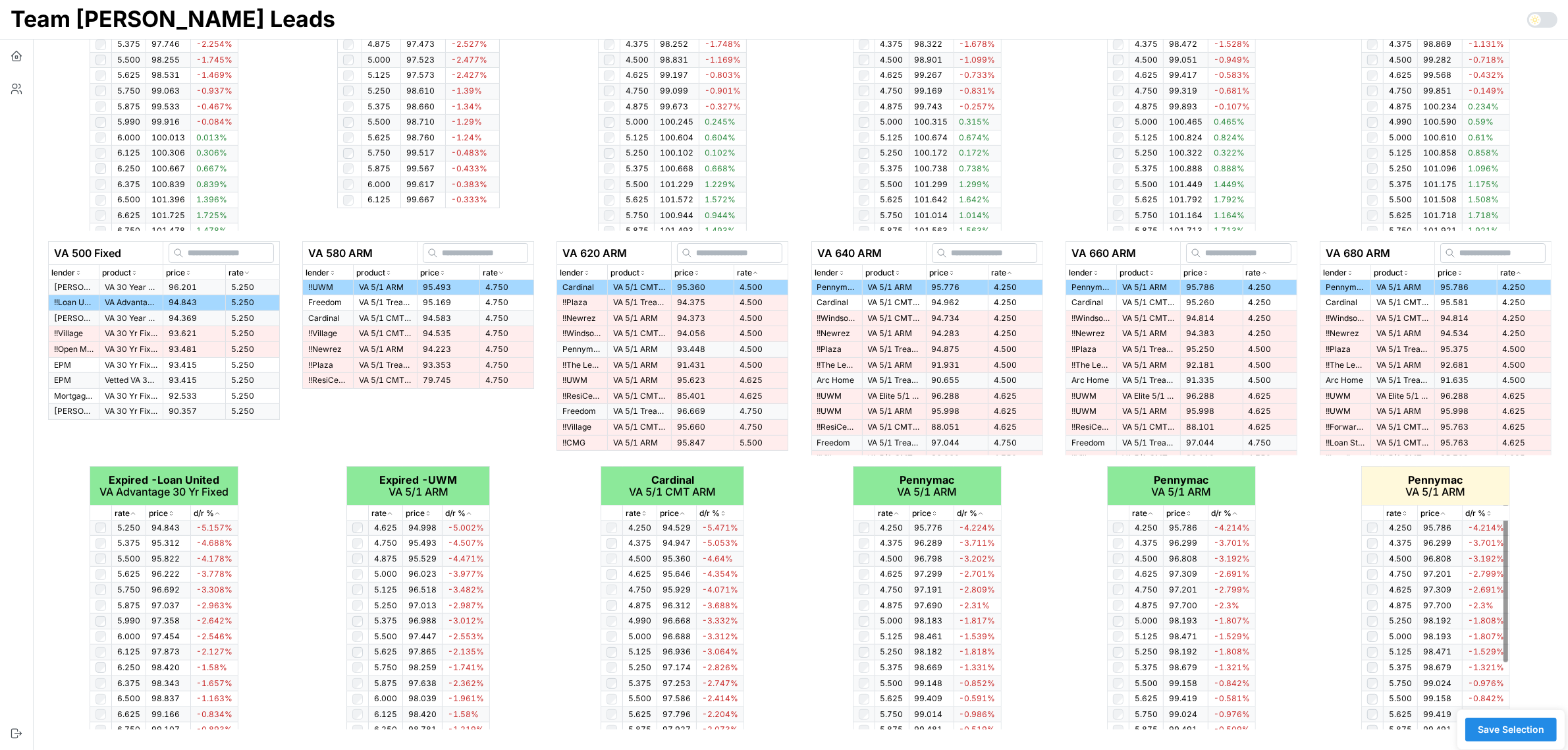
click at [1401, 512] on p "rate" at bounding box center [1394, 513] width 15 height 13
click at [1405, 509] on icon "button" at bounding box center [1405, 513] width 7 height 8
click at [1500, 731] on span "Save Selection" at bounding box center [1511, 729] width 66 height 22
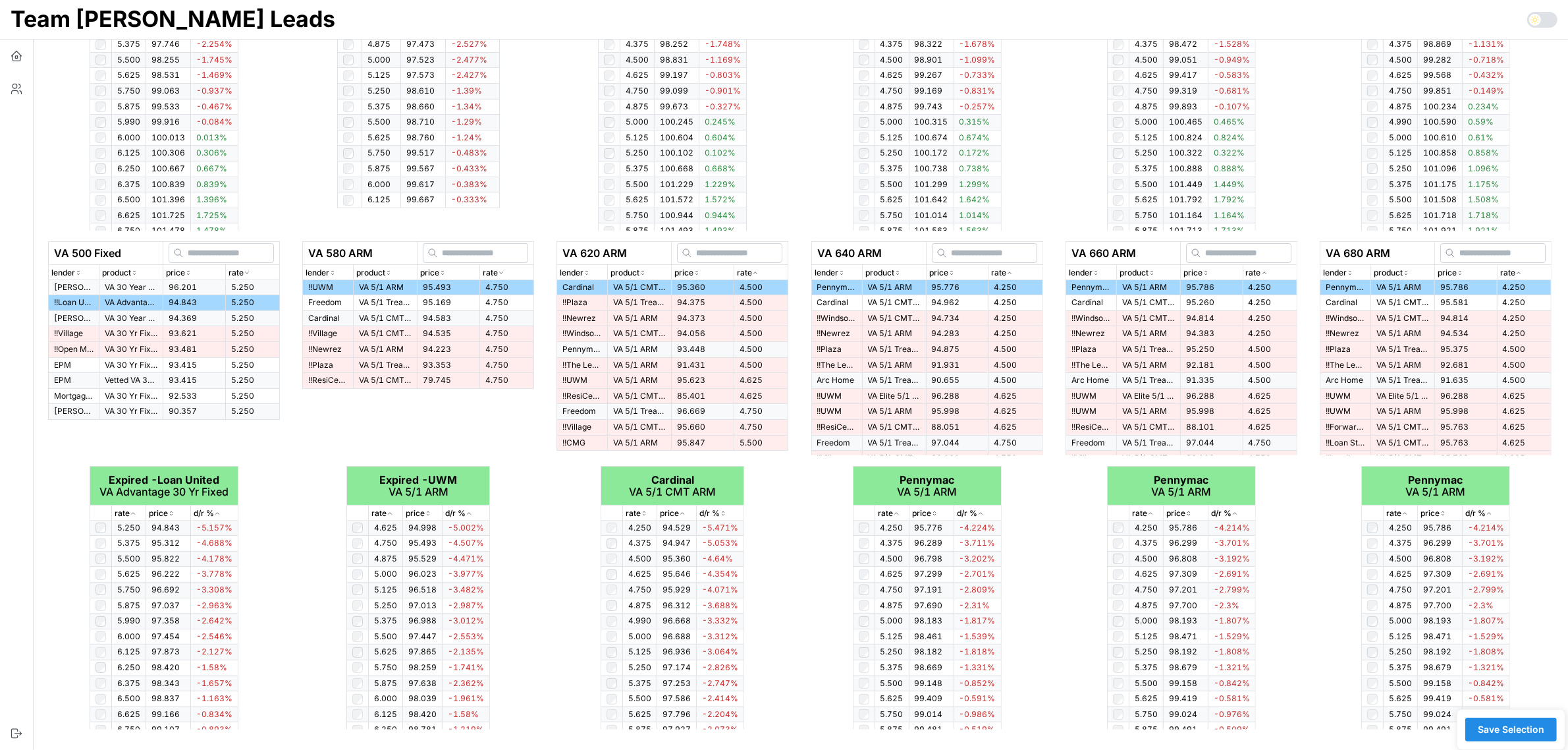
click at [1500, 728] on span "Save Selection" at bounding box center [1511, 729] width 66 height 22
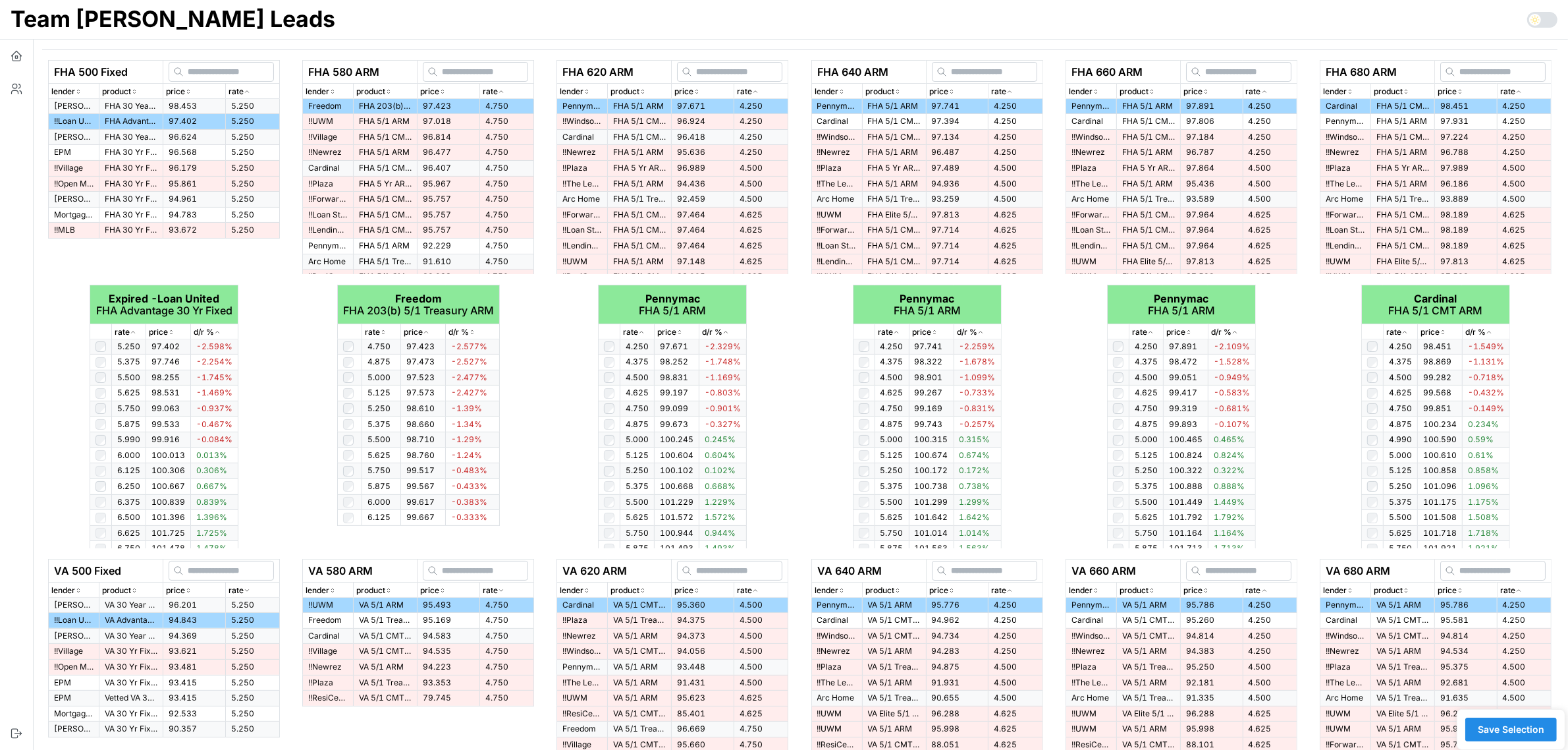
scroll to position [0, 0]
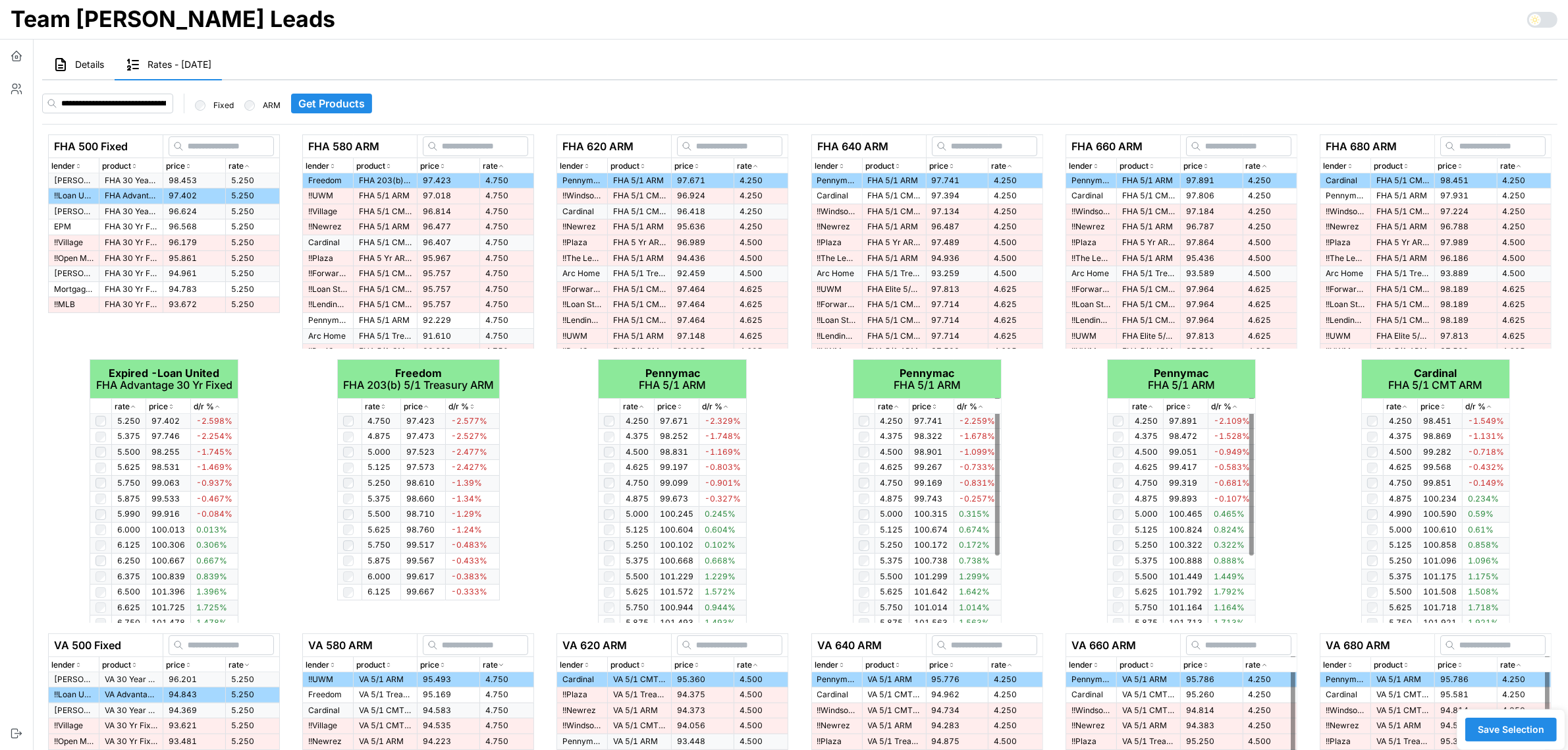
click at [1482, 727] on span "Save Selection" at bounding box center [1511, 729] width 66 height 22
click at [13, 57] on icon "button" at bounding box center [16, 56] width 13 height 13
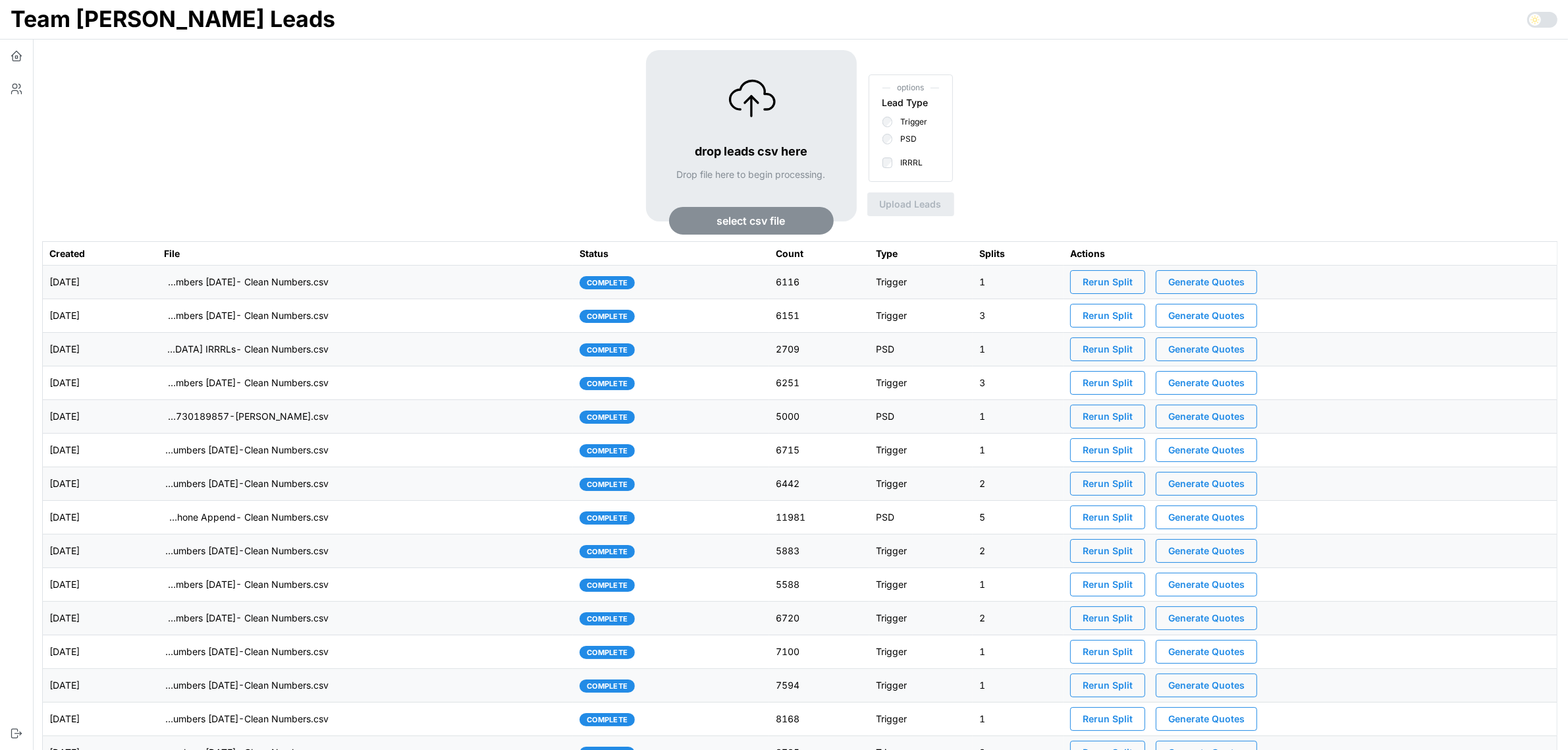
click at [419, 288] on td "imports/[PERSON_NAME]/1756128860953-TU Master List With Numbers [DATE]- Clean N…" at bounding box center [365, 282] width 416 height 34
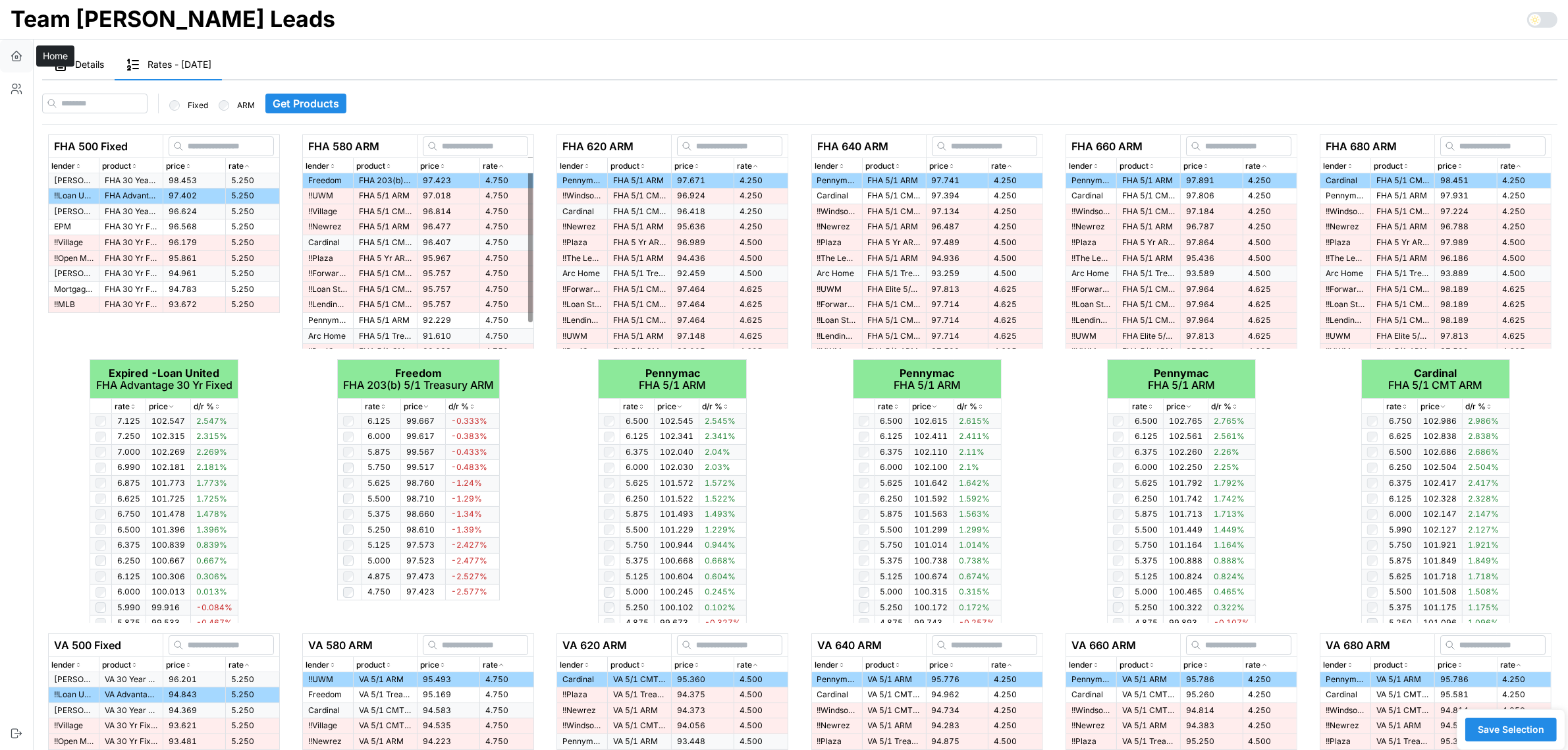
click at [14, 57] on icon "button" at bounding box center [16, 56] width 13 height 13
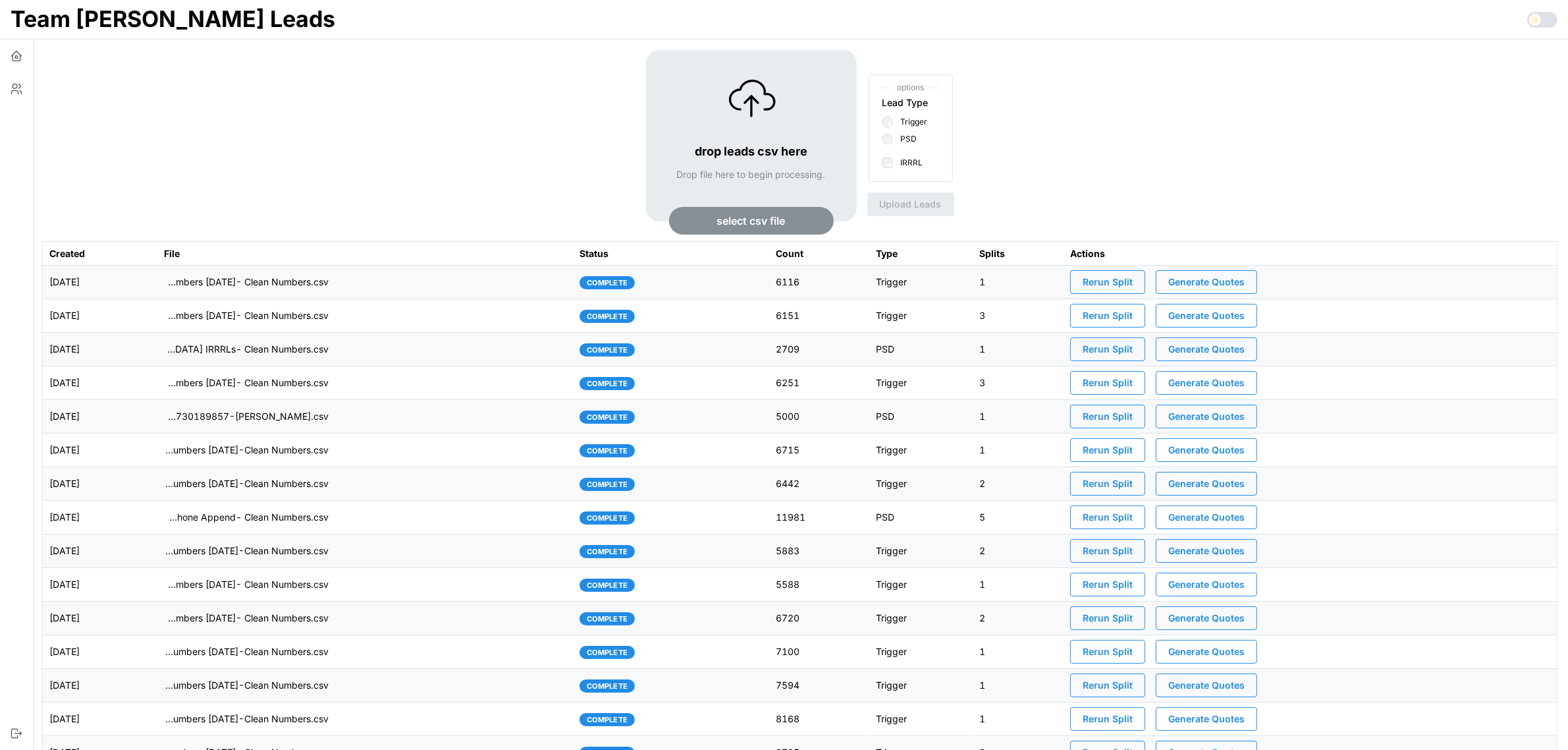
click at [1243, 281] on span "Generate Quotes" at bounding box center [1206, 282] width 77 height 22
click at [157, 285] on td "[DATE]" at bounding box center [101, 282] width 115 height 34
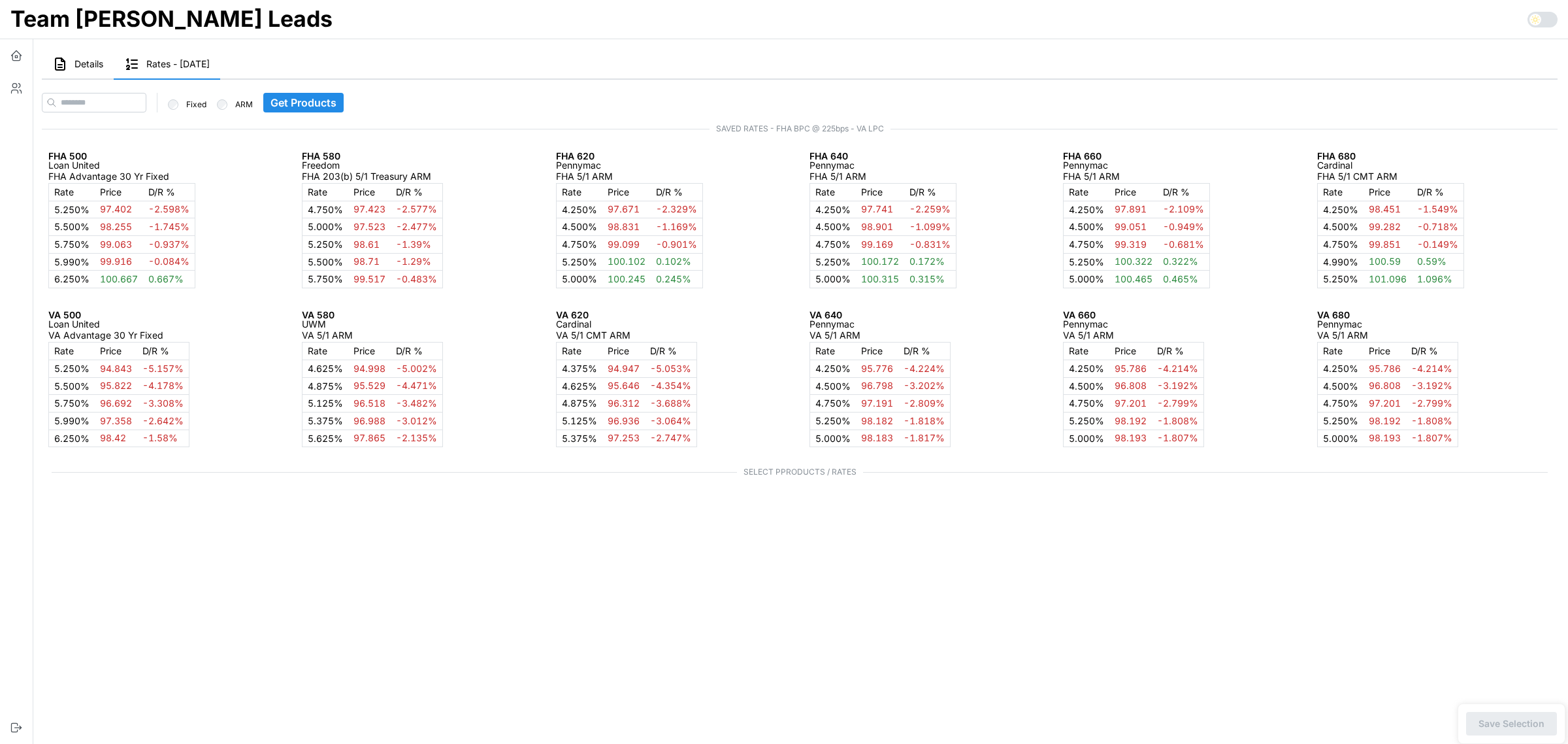
click at [79, 60] on span "Details" at bounding box center [89, 64] width 29 height 9
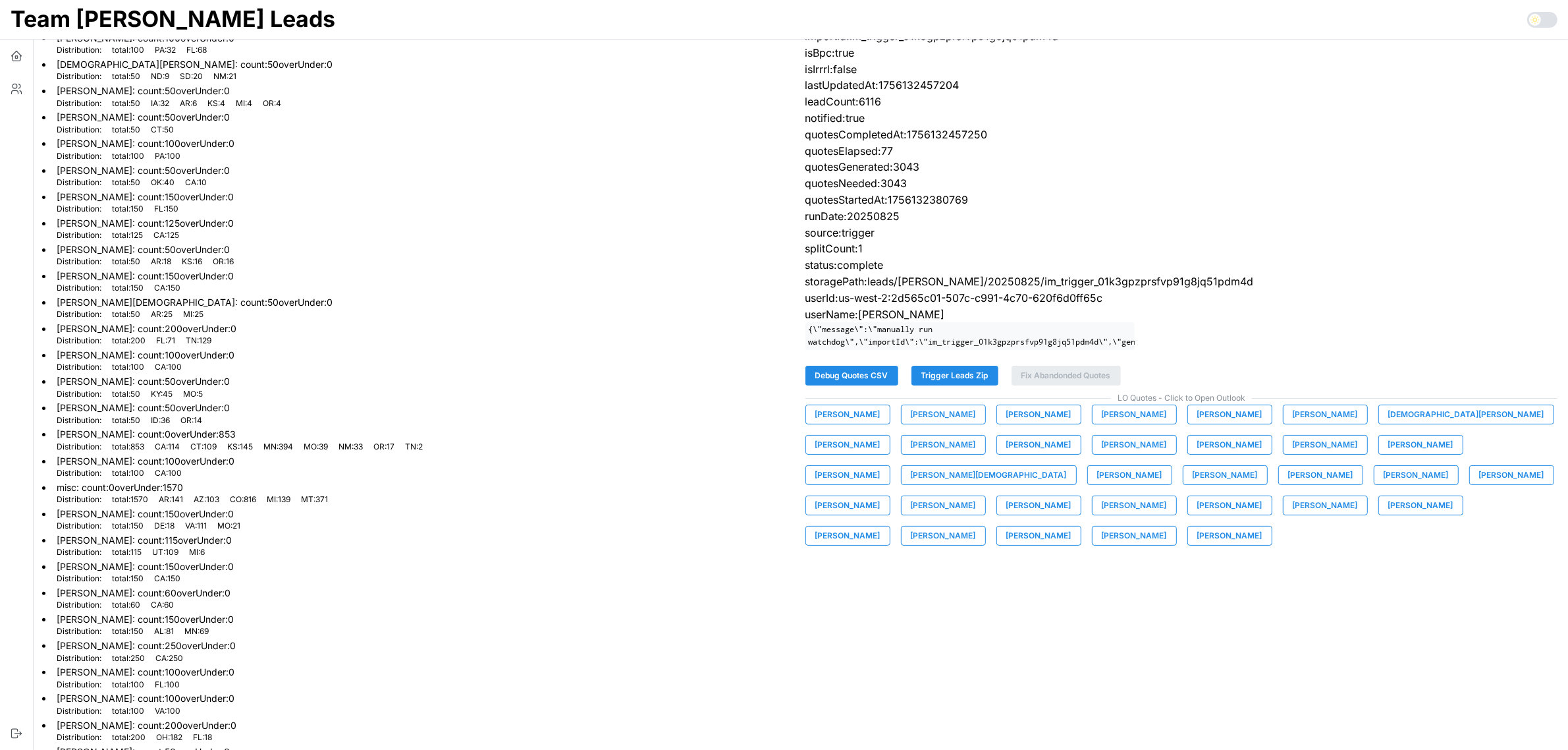
scroll to position [238, 0]
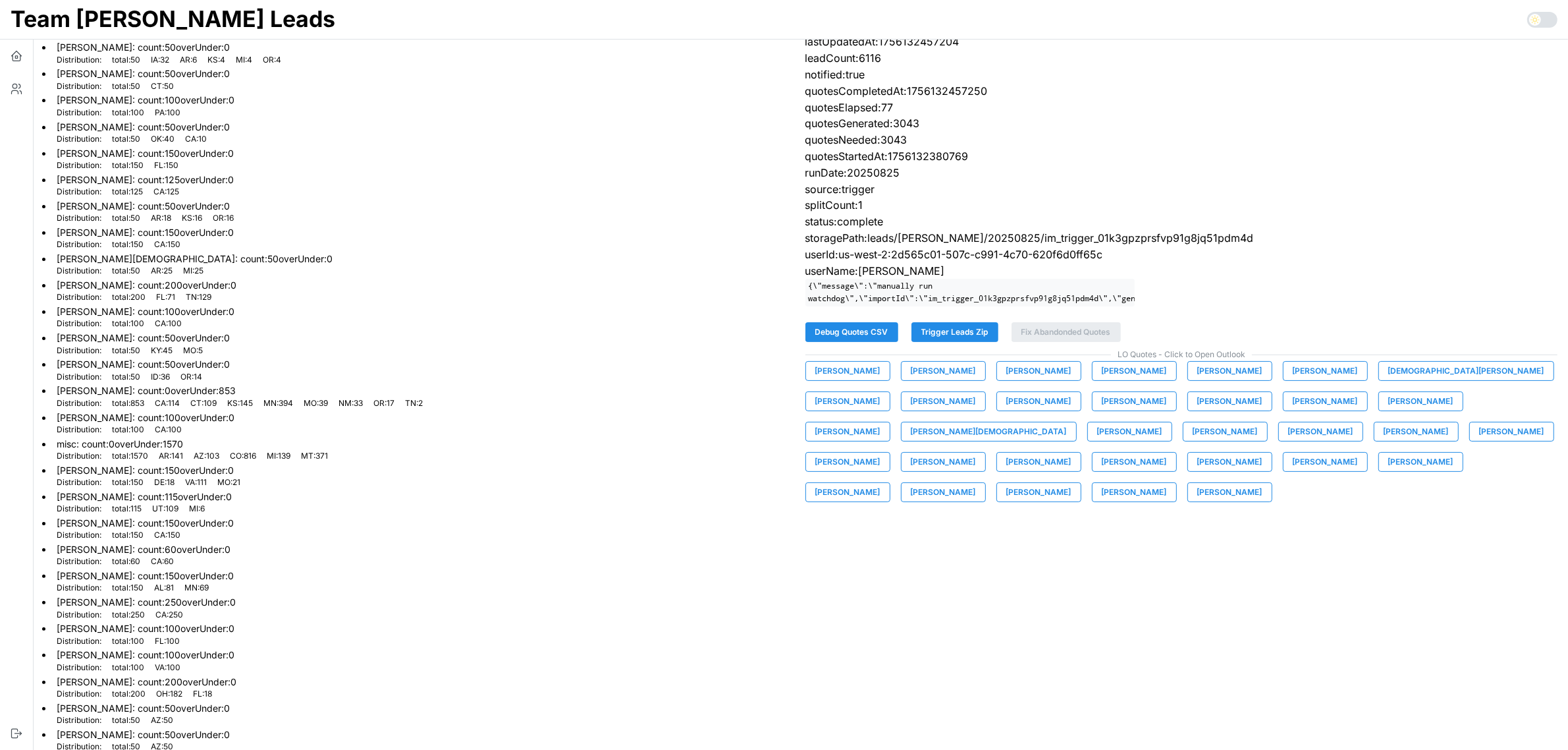
click at [1014, 380] on span "[PERSON_NAME]" at bounding box center [1039, 371] width 66 height 19
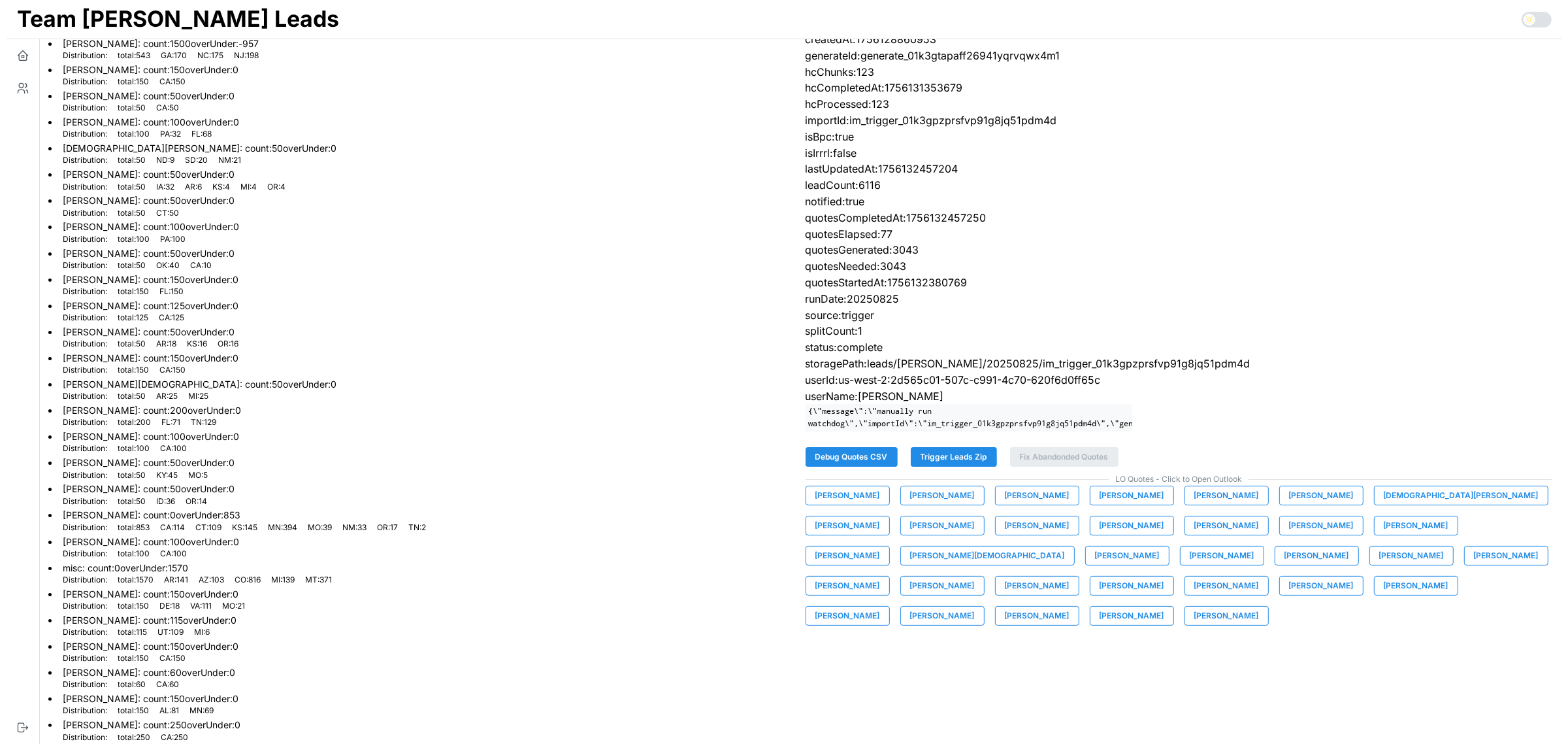
scroll to position [0, 0]
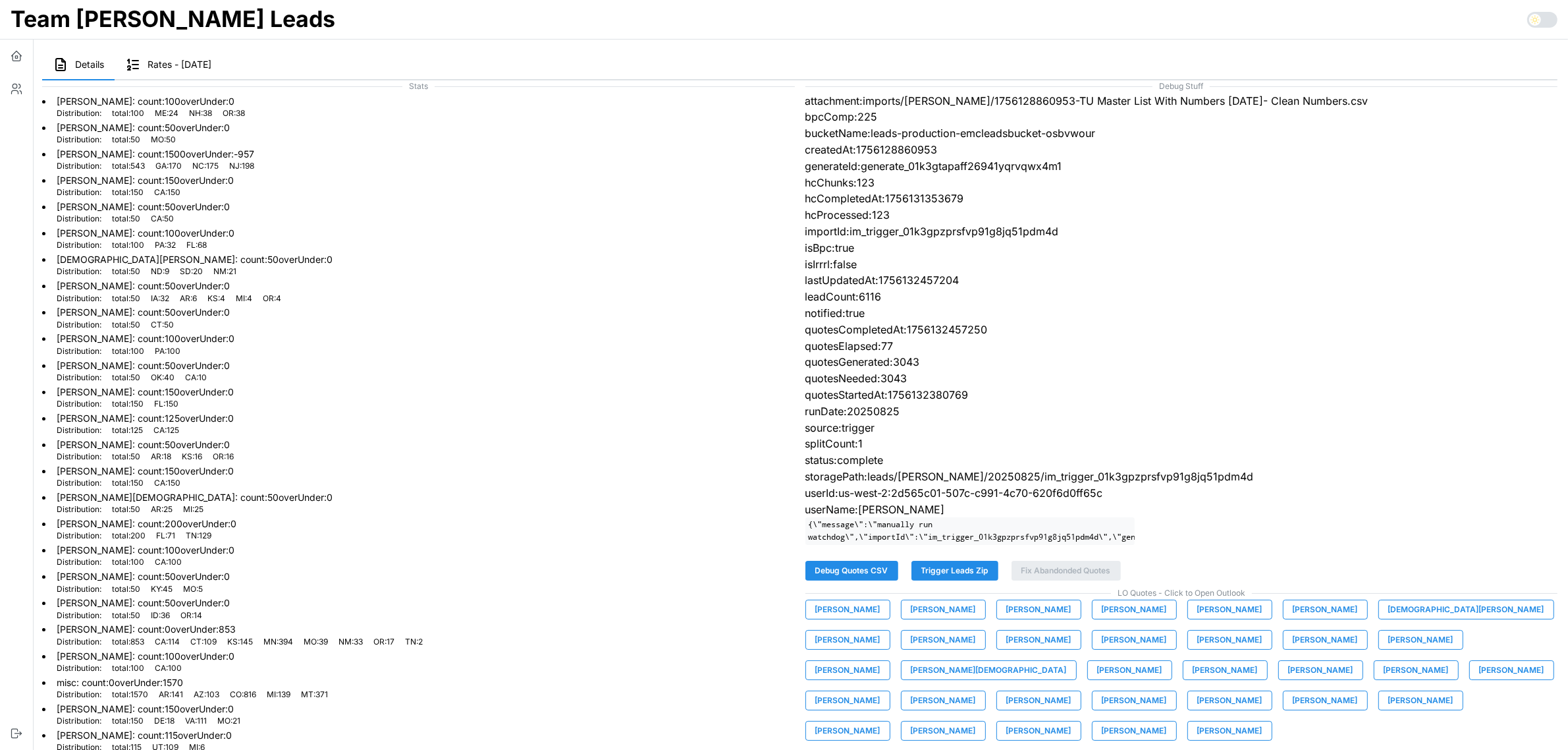
click at [76, 65] on div at bounding box center [79, 65] width 73 height 30
click at [16, 63] on button "button" at bounding box center [16, 56] width 33 height 33
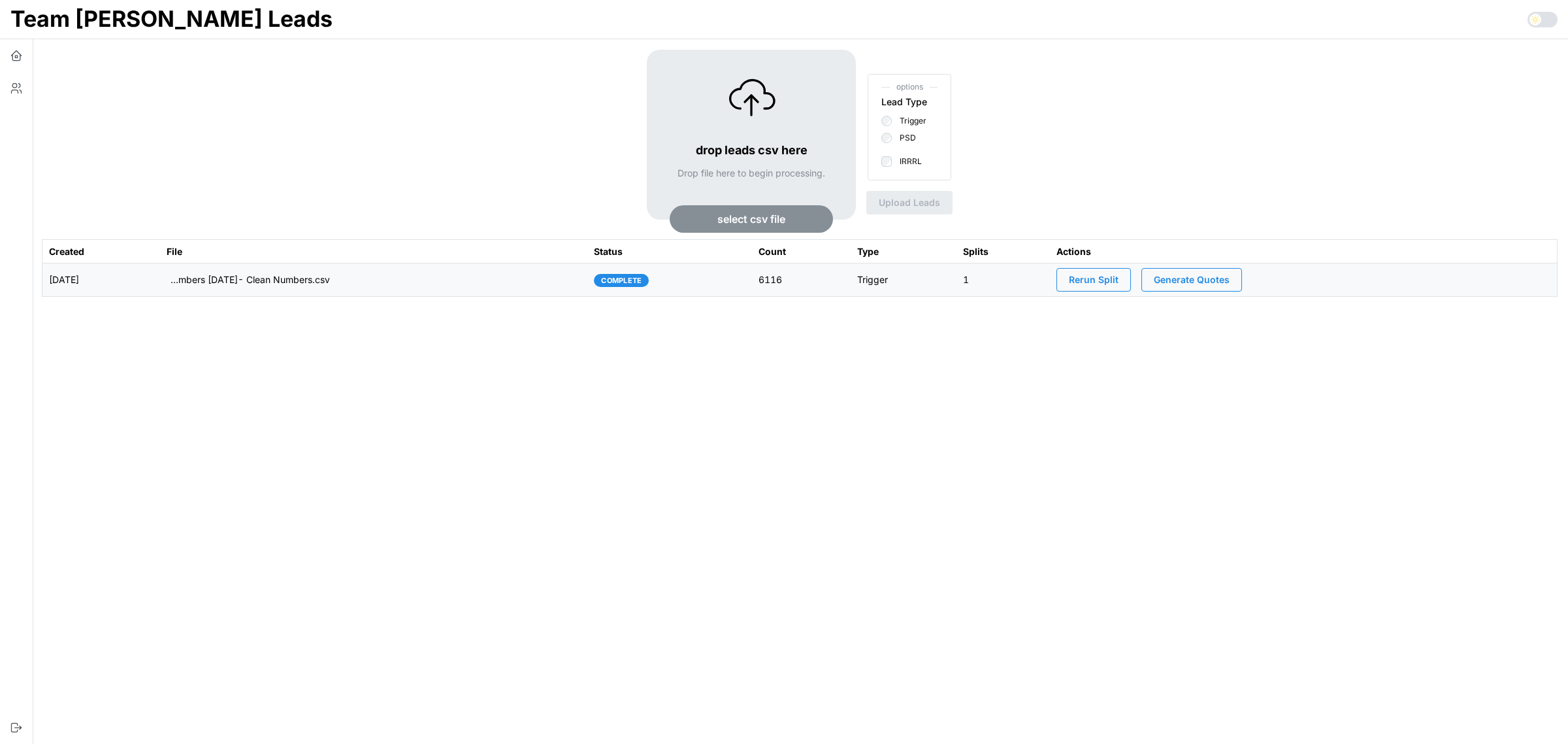
click at [161, 284] on td "[DATE]" at bounding box center [102, 280] width 118 height 33
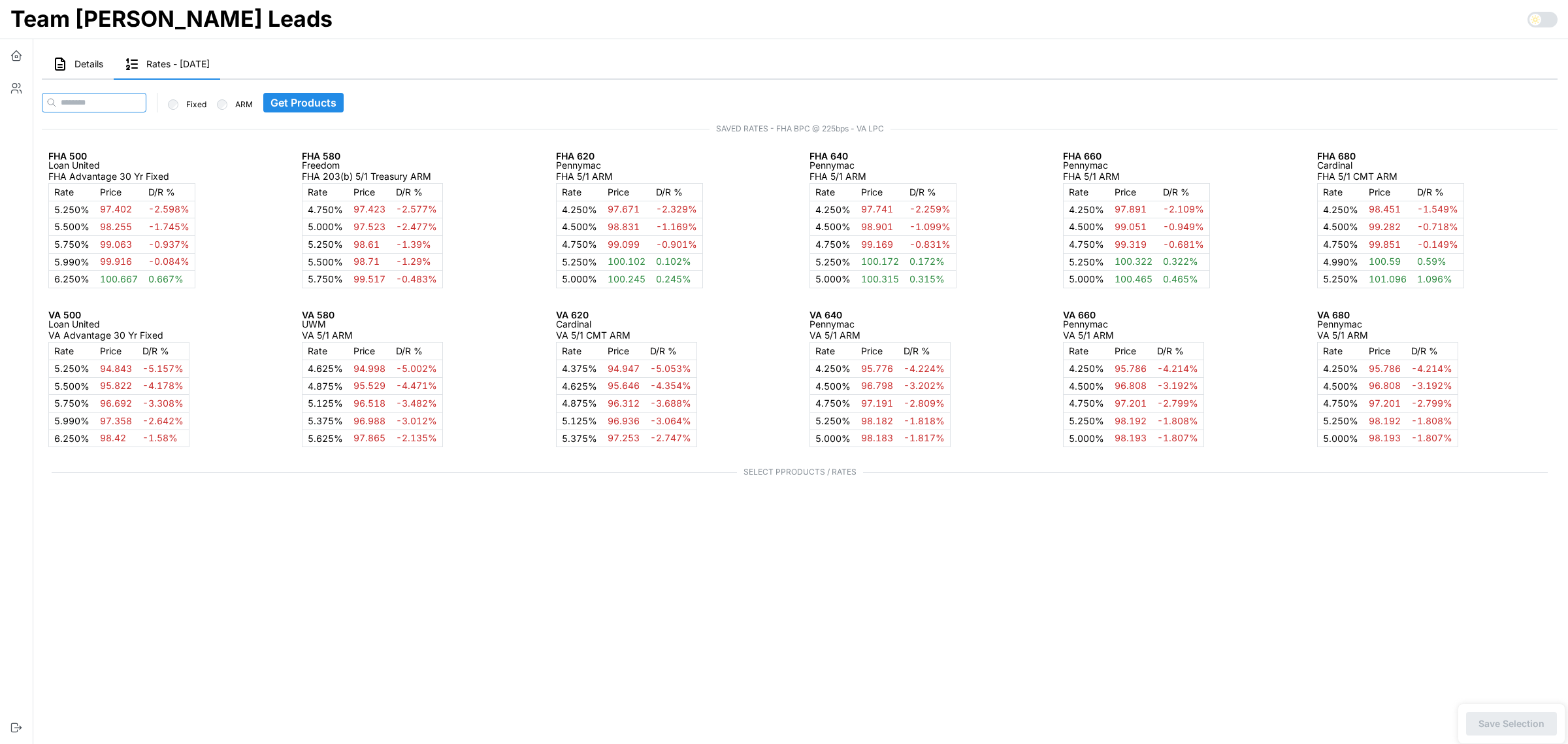
click at [105, 95] on input at bounding box center [95, 103] width 105 height 20
paste input "**********"
type input "**********"
click at [327, 102] on span "Get Products" at bounding box center [329, 103] width 66 height 18
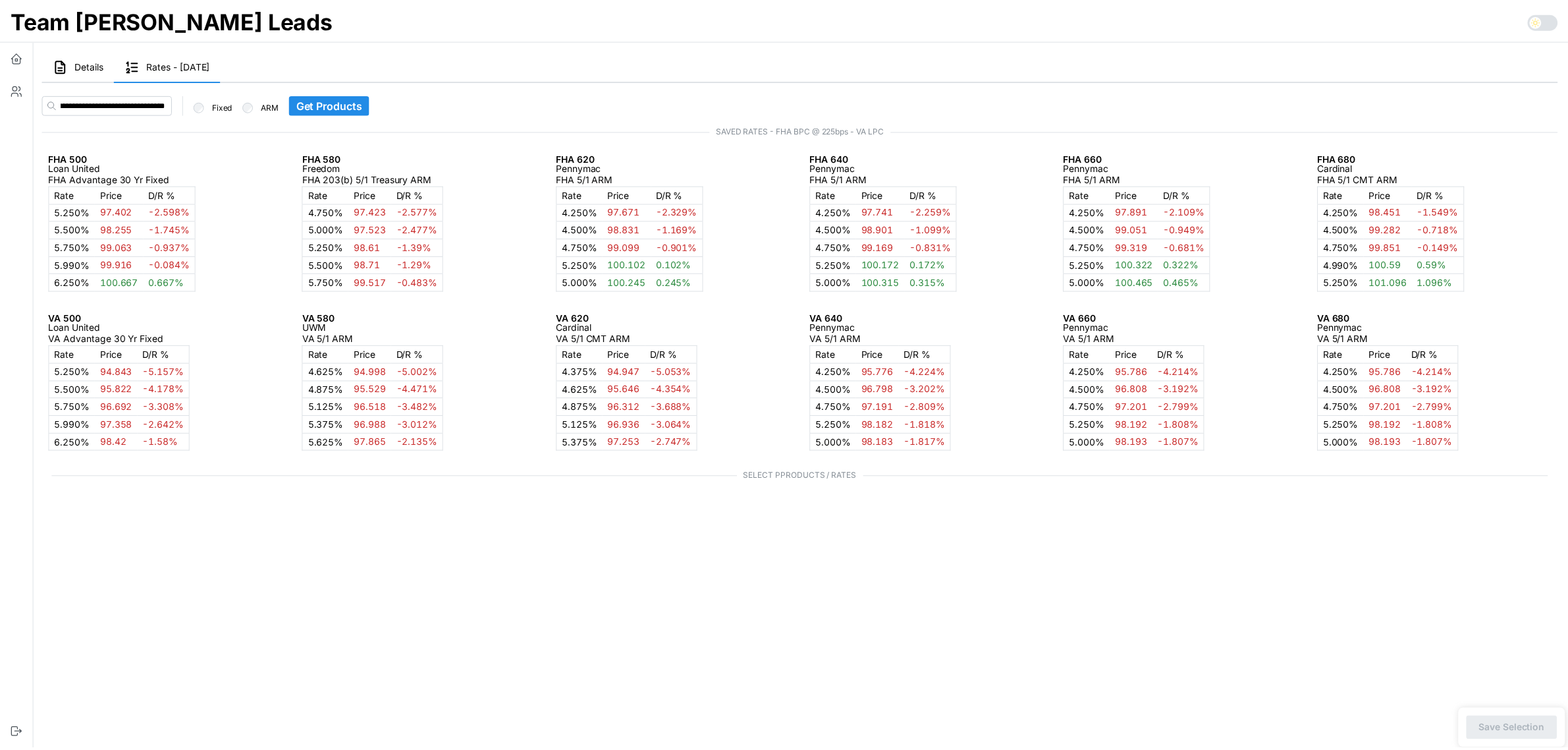
scroll to position [0, 0]
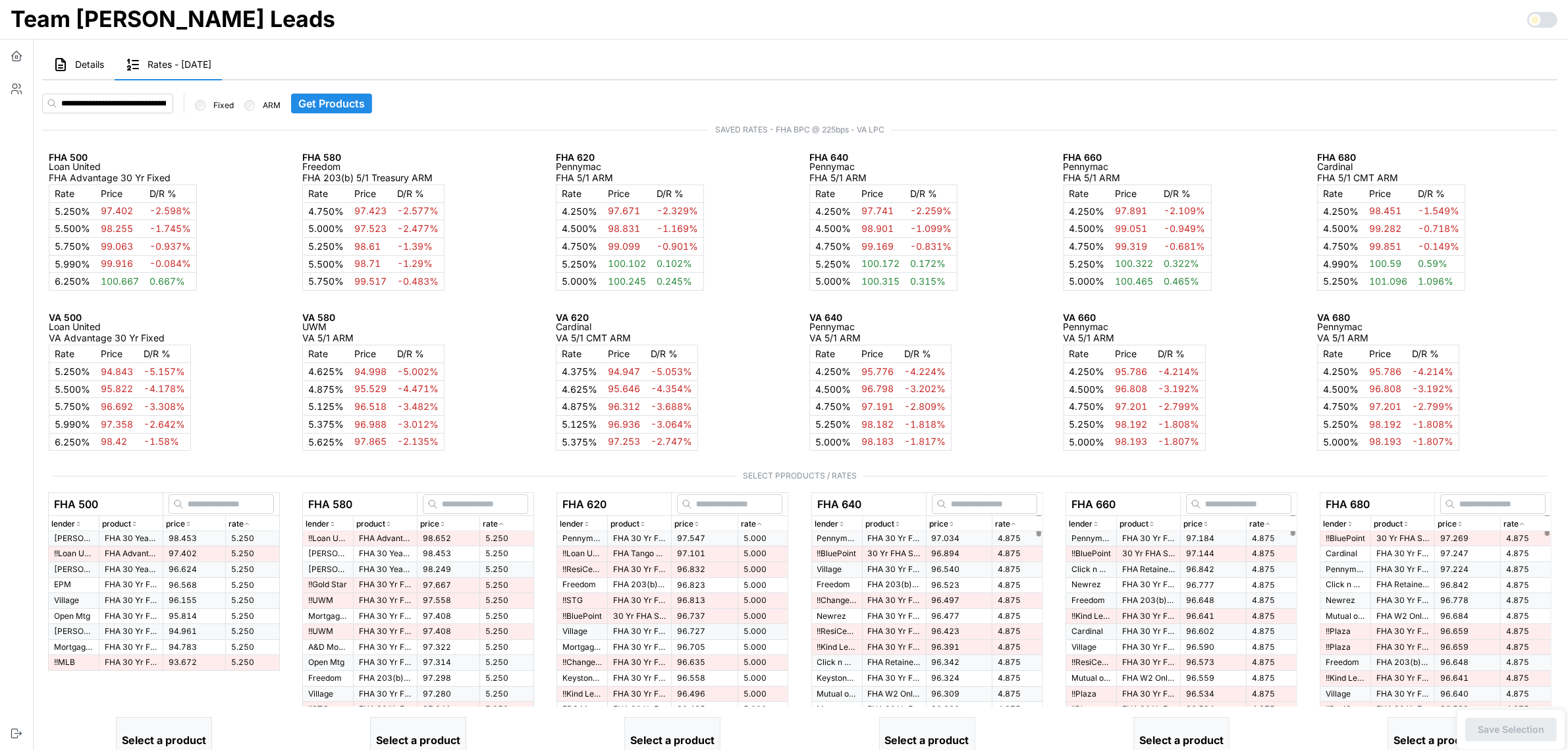
click at [1266, 382] on div "FHA 500 Loan United FHA Advantage 30 Yr Fixed Rate Price D/R % 5.250 % 97.402 -…" at bounding box center [800, 303] width 1516 height 314
click at [79, 66] on span "Details" at bounding box center [89, 65] width 29 height 9
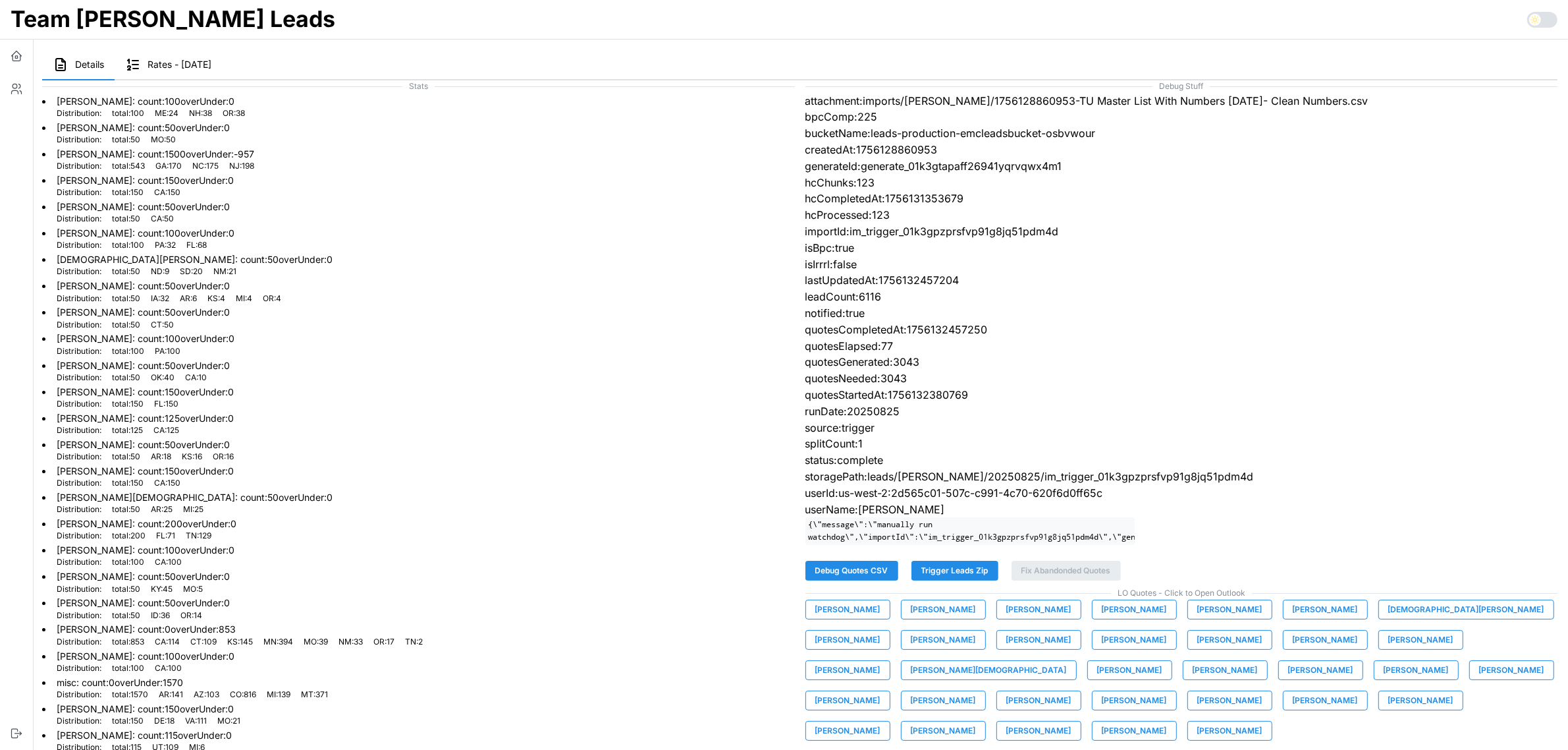
click at [828, 616] on span "[PERSON_NAME]" at bounding box center [848, 609] width 66 height 19
click at [923, 619] on span "[PERSON_NAME]" at bounding box center [944, 609] width 66 height 19
click at [1018, 617] on span "[PERSON_NAME]" at bounding box center [1039, 609] width 66 height 19
click at [1106, 619] on span "[PERSON_NAME]" at bounding box center [1135, 609] width 66 height 19
click at [1197, 617] on span "[PERSON_NAME]" at bounding box center [1230, 609] width 66 height 19
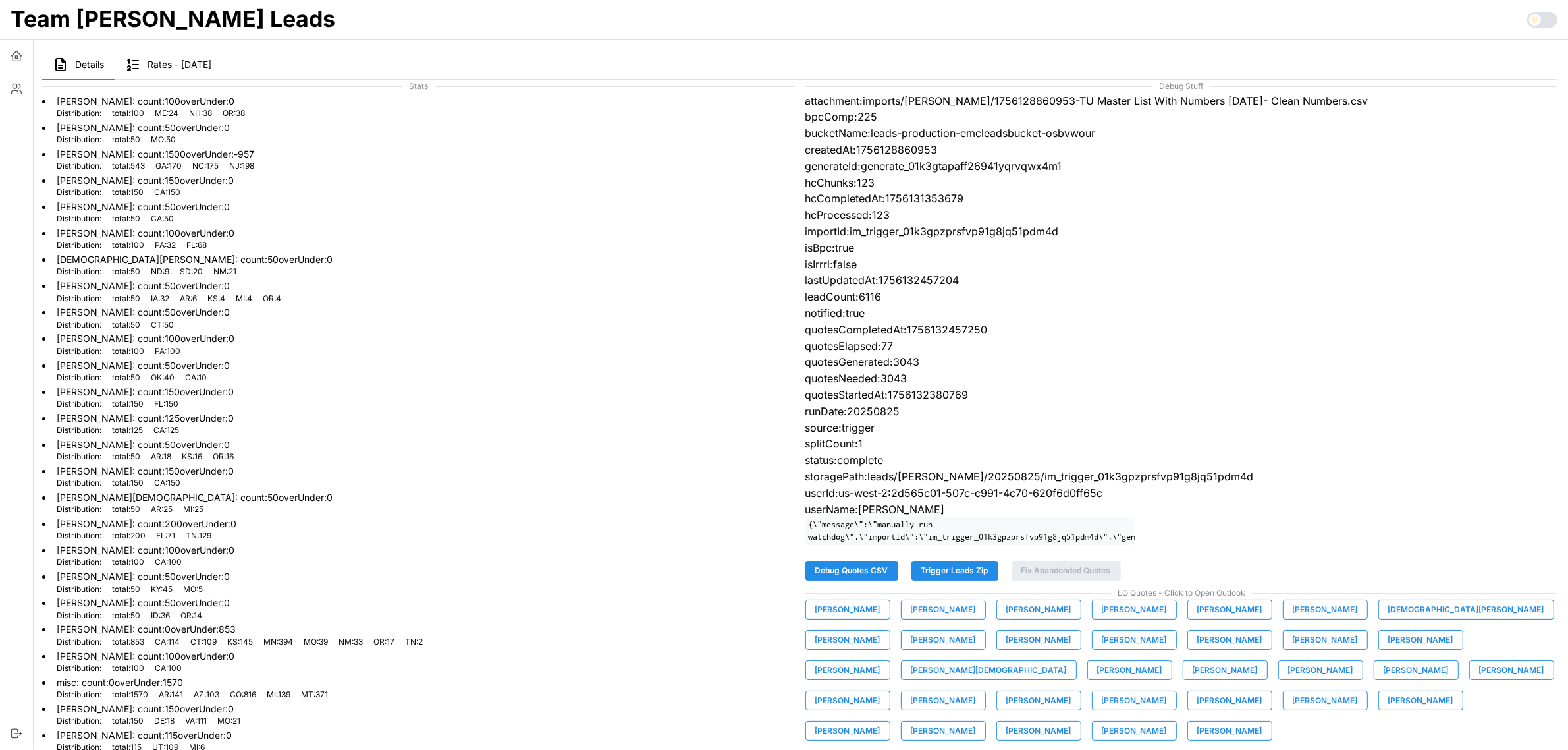
click at [1296, 619] on span "[PERSON_NAME]" at bounding box center [1326, 609] width 66 height 19
click at [1389, 619] on span "[DEMOGRAPHIC_DATA][PERSON_NAME]" at bounding box center [1467, 609] width 156 height 19
click at [881, 631] on span "[PERSON_NAME]" at bounding box center [848, 640] width 66 height 19
click at [911, 646] on span "[PERSON_NAME]" at bounding box center [944, 640] width 66 height 19
click at [1007, 649] on span "[PERSON_NAME]" at bounding box center [1039, 640] width 66 height 19
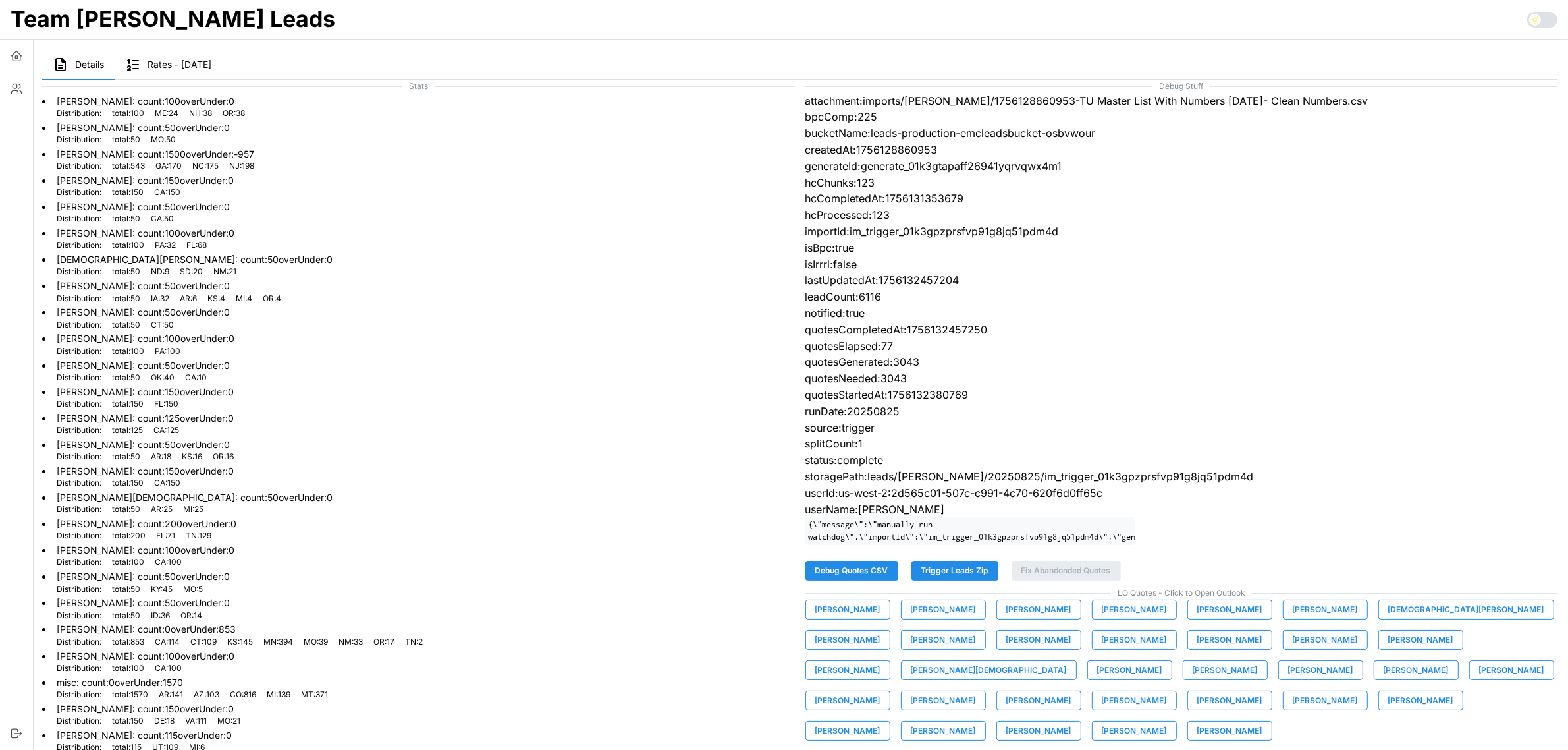
click at [1102, 643] on span "[PERSON_NAME]" at bounding box center [1135, 640] width 66 height 19
click at [1197, 649] on span "[PERSON_NAME]" at bounding box center [1230, 640] width 66 height 19
click at [1293, 649] on span "[PERSON_NAME]" at bounding box center [1326, 640] width 66 height 19
click at [1389, 649] on span "[PERSON_NAME]" at bounding box center [1421, 640] width 66 height 19
click at [881, 661] on span "[PERSON_NAME]" at bounding box center [848, 670] width 66 height 19
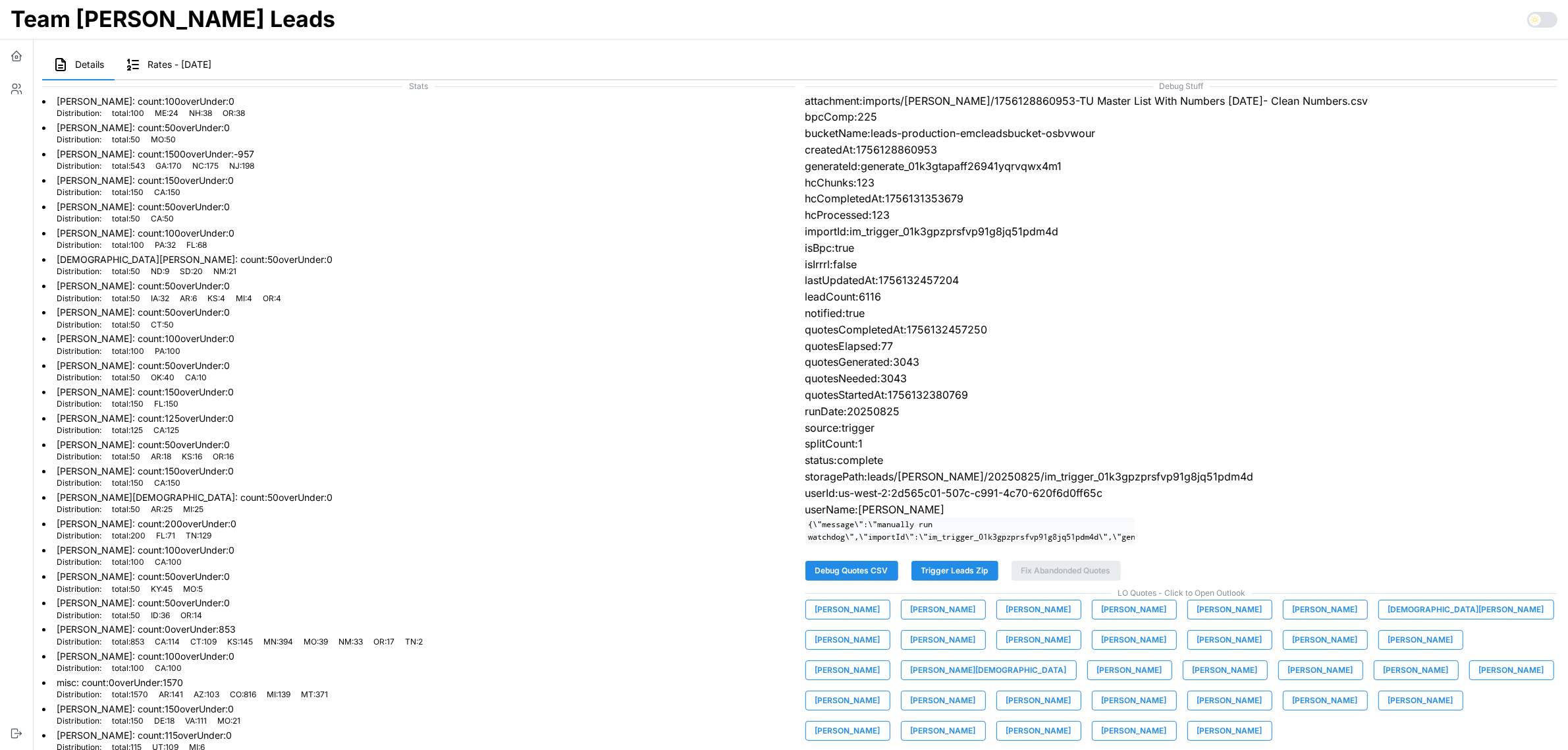
click at [1067, 661] on span "[PERSON_NAME][DEMOGRAPHIC_DATA]" at bounding box center [989, 670] width 156 height 19
click at [1163, 661] on span "[PERSON_NAME]" at bounding box center [1130, 670] width 66 height 19
click at [1193, 679] on span "[PERSON_NAME]" at bounding box center [1226, 670] width 66 height 19
click at [1288, 679] on span "[PERSON_NAME]" at bounding box center [1321, 670] width 66 height 19
click at [1384, 679] on span "[PERSON_NAME]" at bounding box center [1417, 670] width 66 height 19
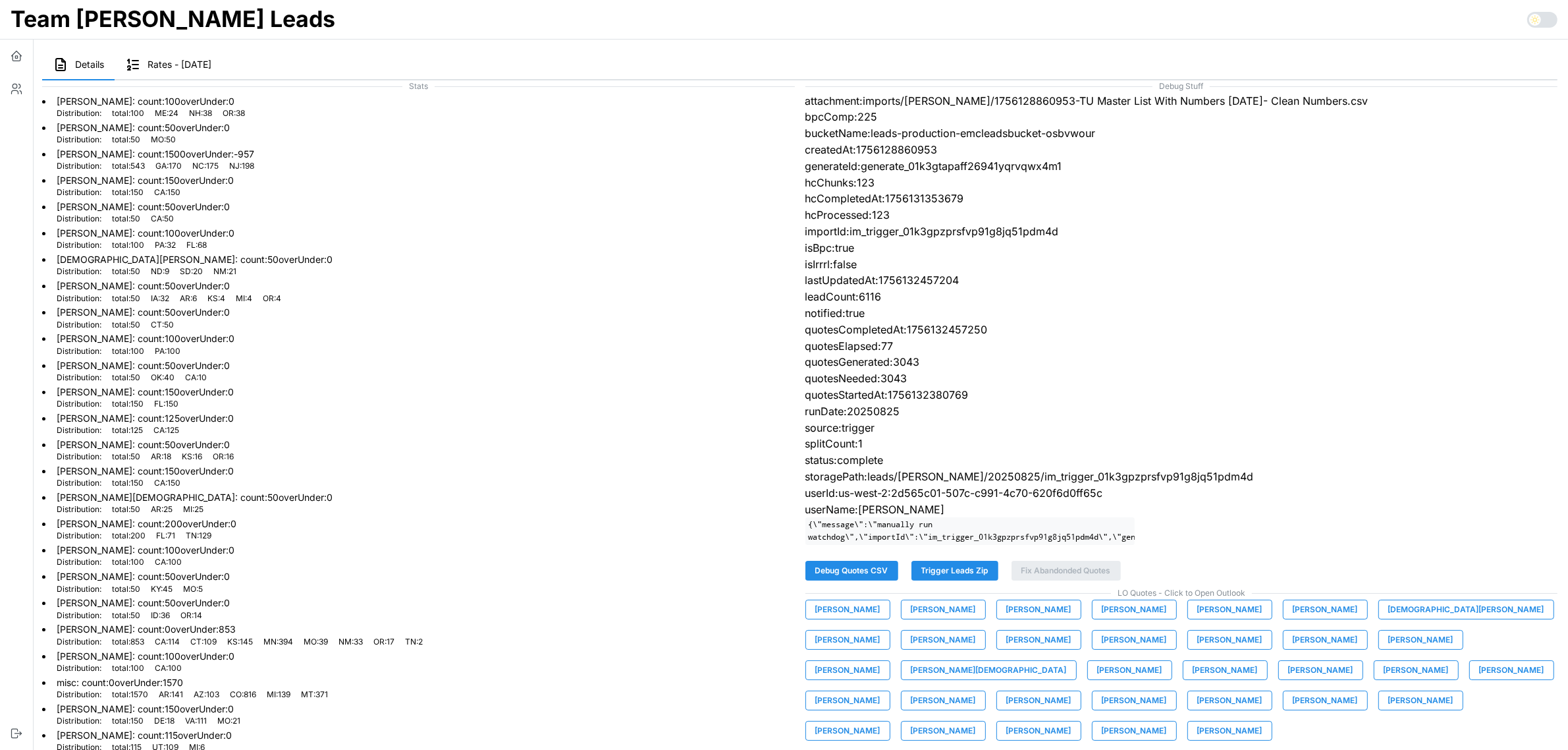
click at [1479, 679] on span "[PERSON_NAME]" at bounding box center [1512, 670] width 66 height 19
click at [881, 691] on span "[PERSON_NAME]" at bounding box center [848, 700] width 66 height 19
click at [976, 691] on span "[PERSON_NAME]" at bounding box center [944, 700] width 66 height 19
click at [1071, 691] on span "[PERSON_NAME]" at bounding box center [1039, 700] width 66 height 19
click at [1167, 691] on span "[PERSON_NAME]" at bounding box center [1135, 700] width 66 height 19
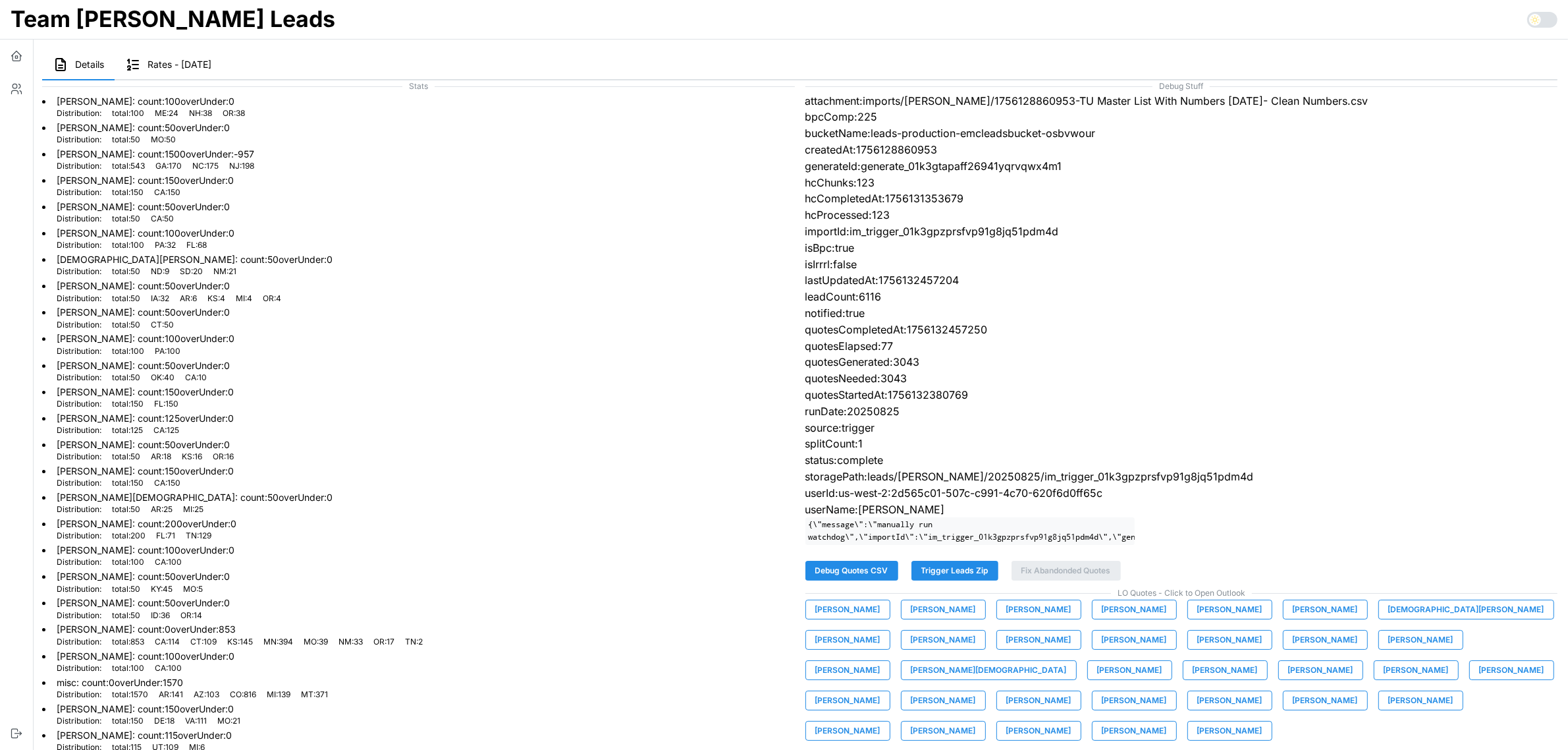
click at [1197, 710] on span "[PERSON_NAME]" at bounding box center [1230, 700] width 66 height 19
click at [1293, 710] on span "[PERSON_NAME]" at bounding box center [1326, 700] width 66 height 19
click at [1389, 710] on span "[PERSON_NAME]" at bounding box center [1421, 700] width 66 height 19
click at [881, 722] on span "[PERSON_NAME]" at bounding box center [848, 731] width 66 height 19
click at [976, 722] on span "[PERSON_NAME]" at bounding box center [944, 731] width 66 height 19
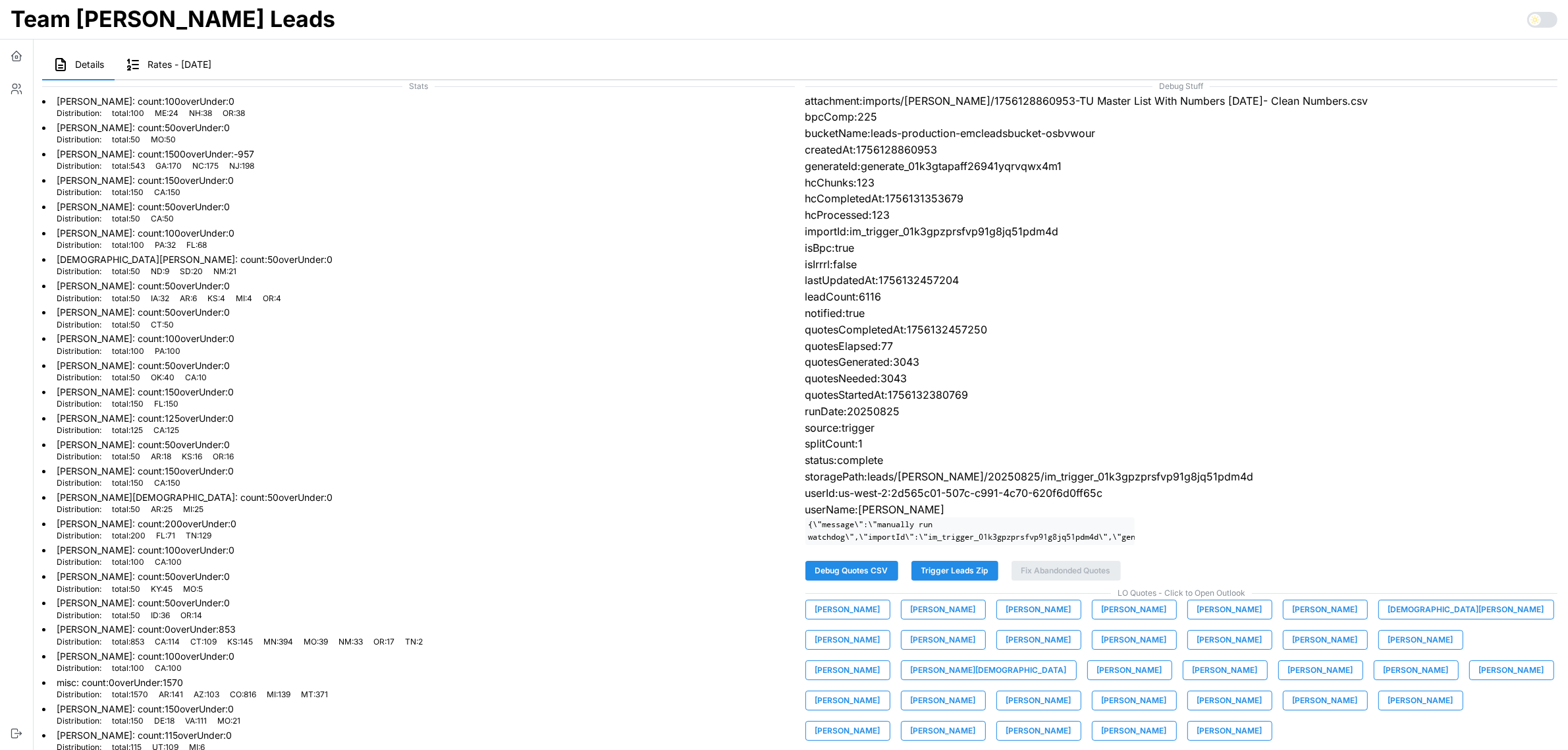
click at [1071, 722] on span "[PERSON_NAME]" at bounding box center [1039, 731] width 66 height 19
click at [1167, 722] on span "[PERSON_NAME]" at bounding box center [1135, 731] width 66 height 19
click at [1263, 722] on span "[PERSON_NAME]" at bounding box center [1230, 731] width 66 height 19
click at [937, 580] on span "Trigger Leads Zip" at bounding box center [955, 571] width 67 height 19
click at [601, 620] on li "Mike Cecero : count: 0 overUnder: 853 Distribution: total : 853 CA : 114 CT : 1…" at bounding box center [418, 633] width 753 height 26
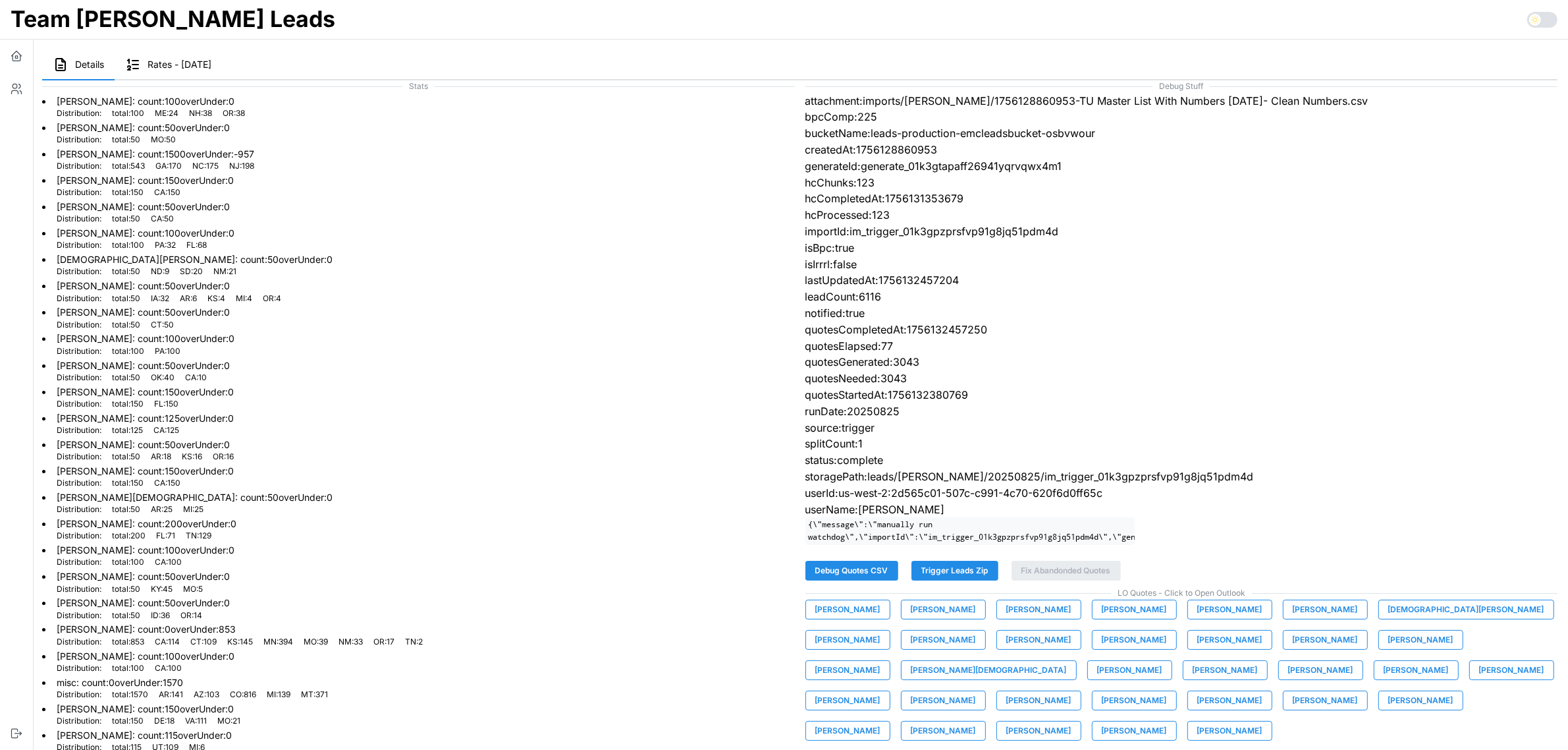
click at [970, 580] on span "Trigger Leads Zip" at bounding box center [955, 571] width 67 height 19
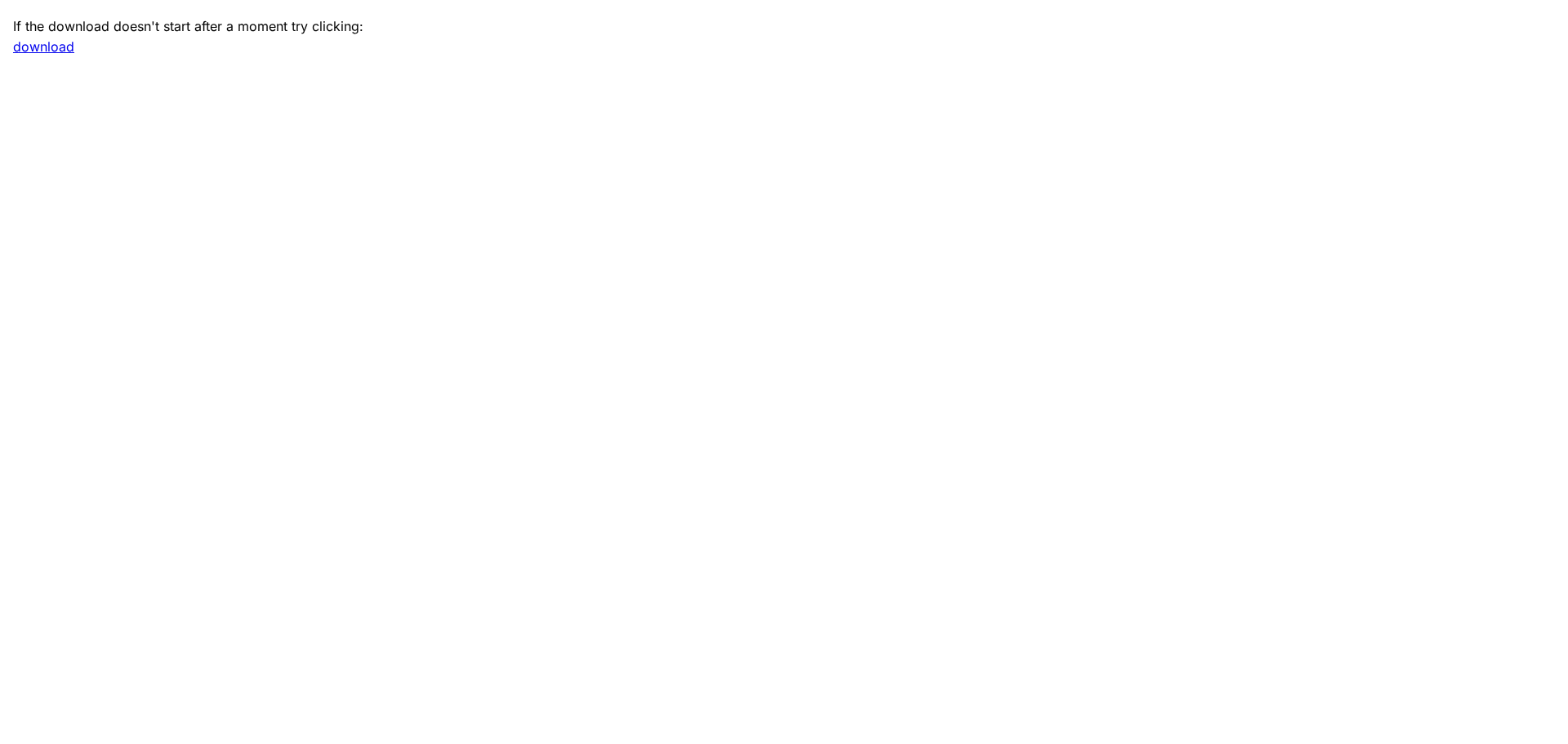
click at [59, 46] on link "download" at bounding box center [43, 47] width 61 height 17
